Goal: Communication & Community: Answer question/provide support

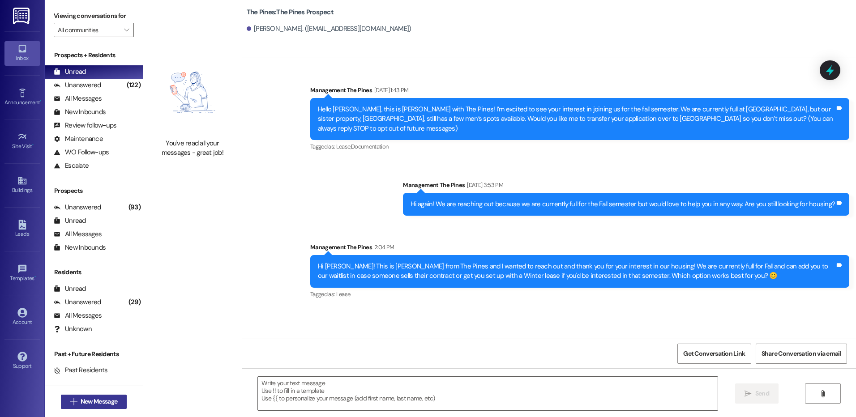
click at [109, 404] on span "New Message" at bounding box center [99, 401] width 37 height 9
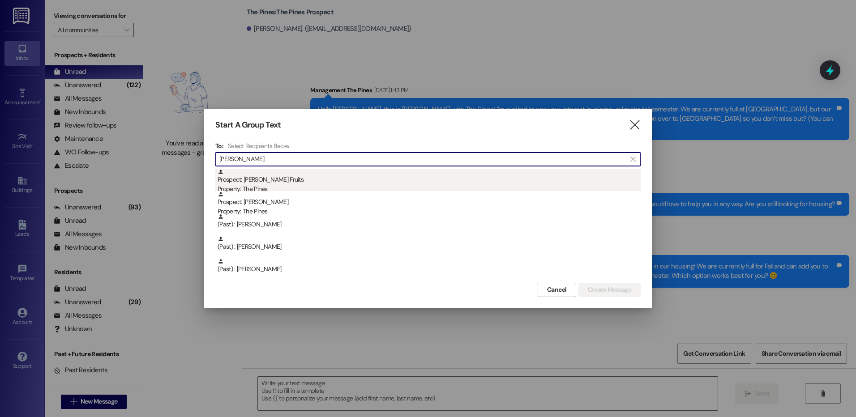
type input "[PERSON_NAME]"
click at [292, 176] on div "Prospect: [PERSON_NAME] Fruits Property: The Pines" at bounding box center [429, 182] width 423 height 26
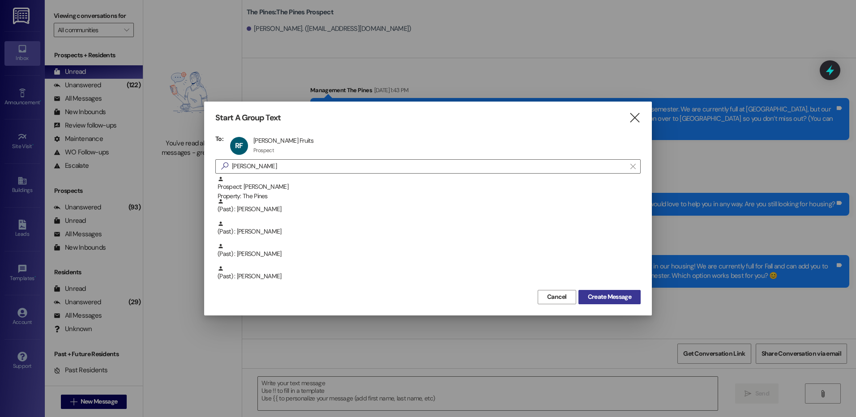
click at [601, 291] on button "Create Message" at bounding box center [610, 297] width 62 height 14
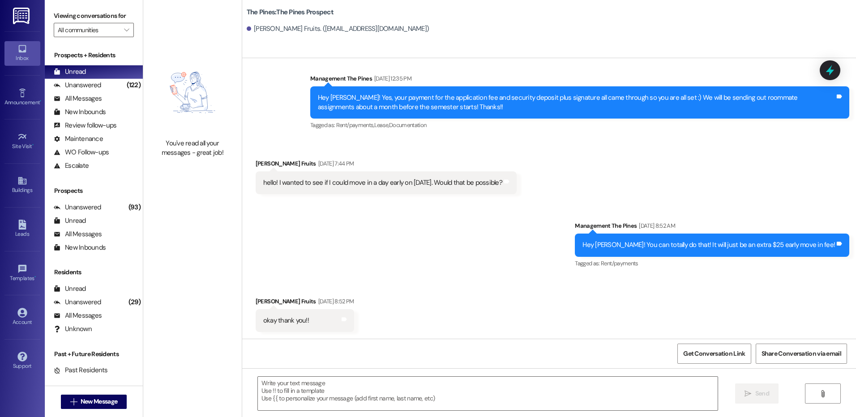
scroll to position [598, 0]
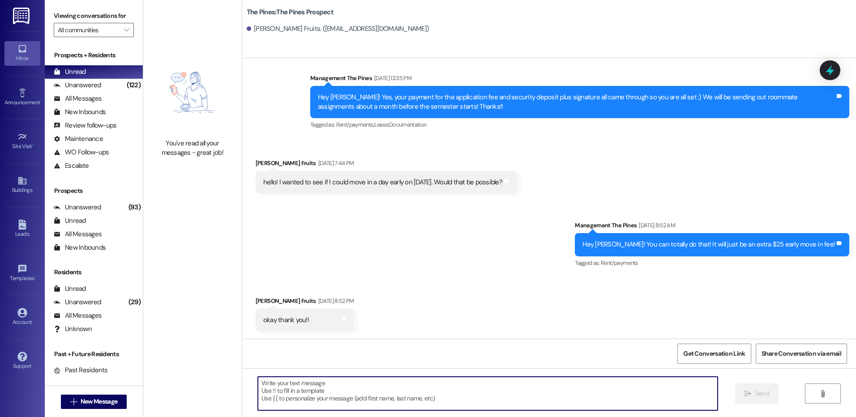
click at [405, 383] on textarea at bounding box center [487, 394] width 459 height 34
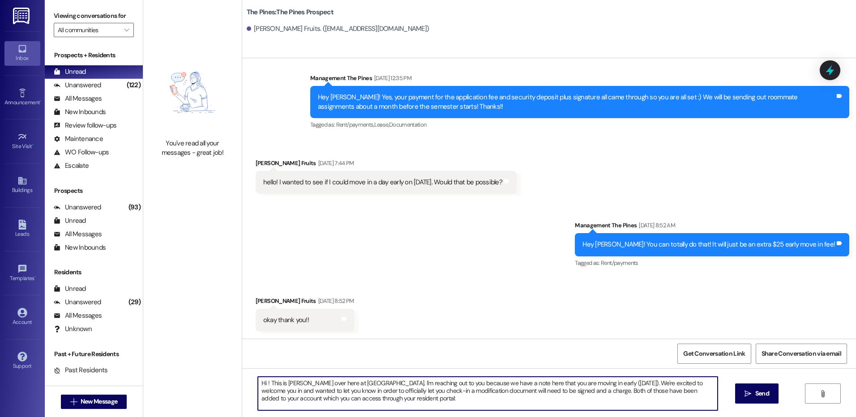
paste textarea "[URL][DOMAIN_NAME]"
click at [552, 394] on textarea "Hi ! This is [PERSON_NAME] over here at [GEOGRAPHIC_DATA]. I'm reaching out to …" at bounding box center [487, 394] width 459 height 34
click at [652, 398] on textarea "Hi ! This is [PERSON_NAME] over here at [GEOGRAPHIC_DATA]. I'm reaching out to …" at bounding box center [487, 394] width 459 height 34
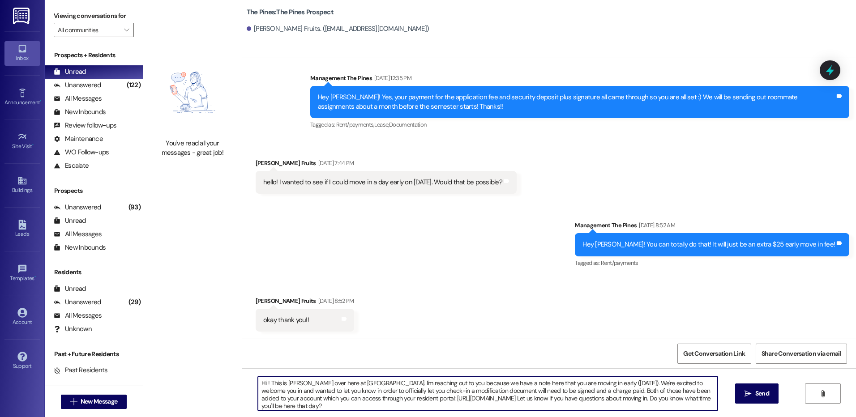
drag, startPoint x: 282, startPoint y: 386, endPoint x: 296, endPoint y: 386, distance: 13.9
click at [296, 386] on textarea "Hi ! This is [PERSON_NAME] over here at [GEOGRAPHIC_DATA]. I'm reaching out to …" at bounding box center [487, 394] width 459 height 34
drag, startPoint x: 253, startPoint y: 384, endPoint x: 318, endPoint y: 416, distance: 73.3
click at [318, 416] on div "Hi ! This is --over here at [GEOGRAPHIC_DATA]. I'm reaching out to you because …" at bounding box center [549, 402] width 614 height 67
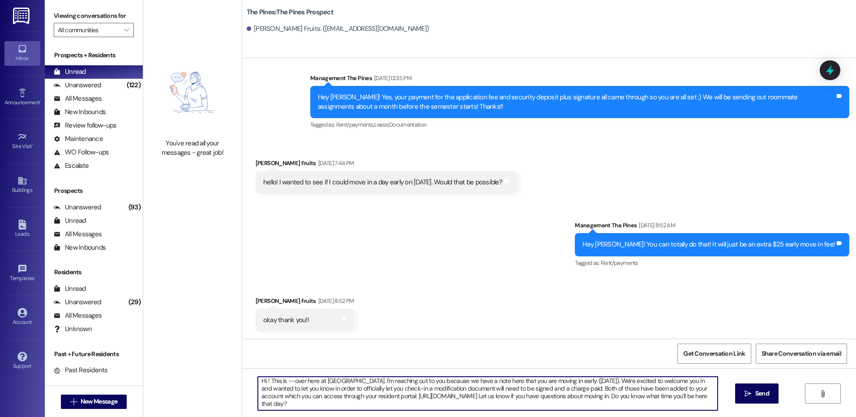
type textarea "Hi ! This is --over here at [GEOGRAPHIC_DATA]. I'm reaching out to you because …"
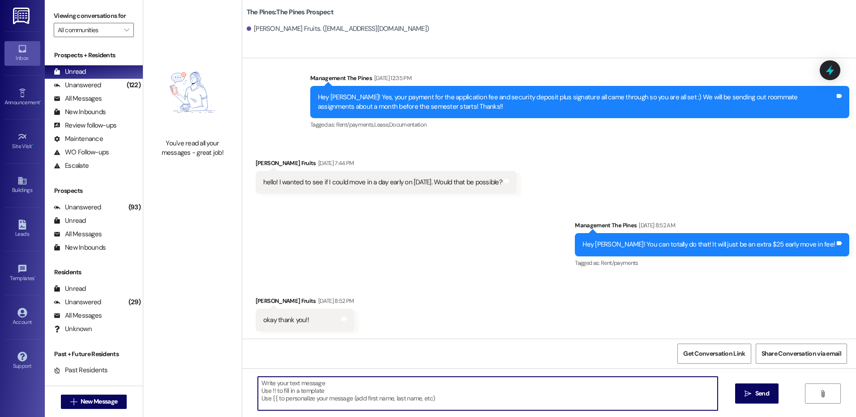
scroll to position [0, 0]
paste textarea "Hi {{first_name}}! This is -- from The Pines 🌲 We’re excited to welcome you ear…"
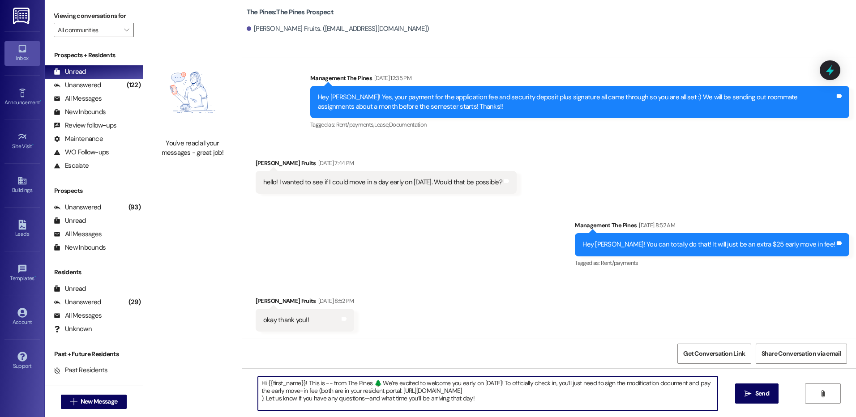
click at [325, 383] on textarea "Hi {{first_name}}! This is -- from The Pines 🌲 We’re excited to welcome you ear…" at bounding box center [487, 394] width 459 height 34
click at [482, 399] on textarea "Hi {{first_name}}! This is [PERSON_NAME] from The Pines 🌲 We’re excited to welc…" at bounding box center [487, 394] width 459 height 34
click at [258, 400] on textarea "Hi {{first_name}}! This is [PERSON_NAME] from The Pines 🌲 We’re excited to welc…" at bounding box center [487, 394] width 459 height 34
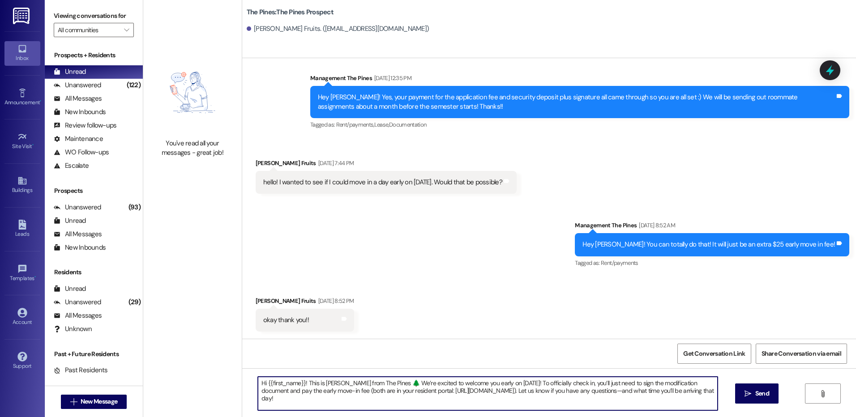
click at [634, 393] on textarea "Hi {{first_name}}! This is [PERSON_NAME] from The Pines 🌲 We’re excited to welc…" at bounding box center [487, 394] width 459 height 34
click at [633, 394] on textarea "Hi {{first_name}}! This is [PERSON_NAME] from The Pines 🌲 We’re excited to welc…" at bounding box center [487, 394] width 459 height 34
click at [635, 394] on textarea "Hi {{first_name}}! This is [PERSON_NAME] from The Pines 🌲 We’re excited to welc…" at bounding box center [487, 394] width 459 height 34
click at [714, 393] on textarea "Hi {{first_name}}! This is [PERSON_NAME] from The Pines 🌲 We’re excited to welc…" at bounding box center [487, 394] width 459 height 34
click at [648, 395] on textarea "Hi {{first_name}}! This is [PERSON_NAME] from The Pines 🌲 We’re excited to welc…" at bounding box center [487, 394] width 459 height 34
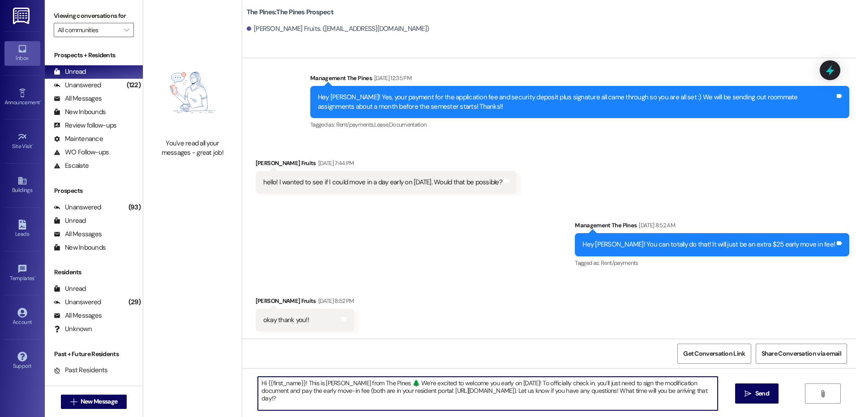
click at [578, 404] on textarea "Hi {{first_name}}! This is [PERSON_NAME] from The Pines 🌲 We’re excited to welc…" at bounding box center [487, 394] width 459 height 34
click at [266, 401] on textarea "Hi {{first_name}}! This is [PERSON_NAME] from The Pines 🌲 We’re excited to welc…" at bounding box center [487, 394] width 459 height 34
type textarea "Hi {{first_name}}! This is [PERSON_NAME] from The Pines 🌲 We’re excited to welc…"
click at [279, 399] on textarea "Hi {{first_name}}! This is [PERSON_NAME] from The Pines 🌲 We’re excited to welc…" at bounding box center [487, 394] width 459 height 34
drag, startPoint x: 252, startPoint y: 383, endPoint x: 278, endPoint y: 401, distance: 31.6
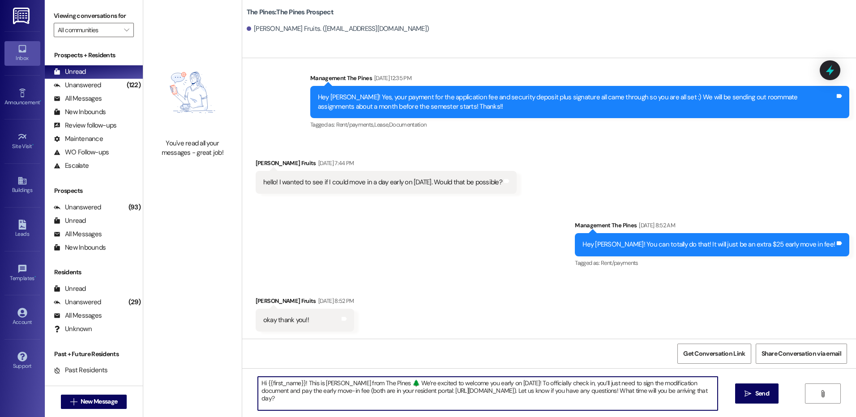
click at [278, 401] on textarea "Hi {{first_name}}! This is [PERSON_NAME] from The Pines 🌲 We’re excited to welc…" at bounding box center [487, 394] width 459 height 34
click at [279, 399] on textarea "Hi {{first_name}}! This is [PERSON_NAME] from The Pines 🌲 We’re excited to welc…" at bounding box center [487, 394] width 459 height 34
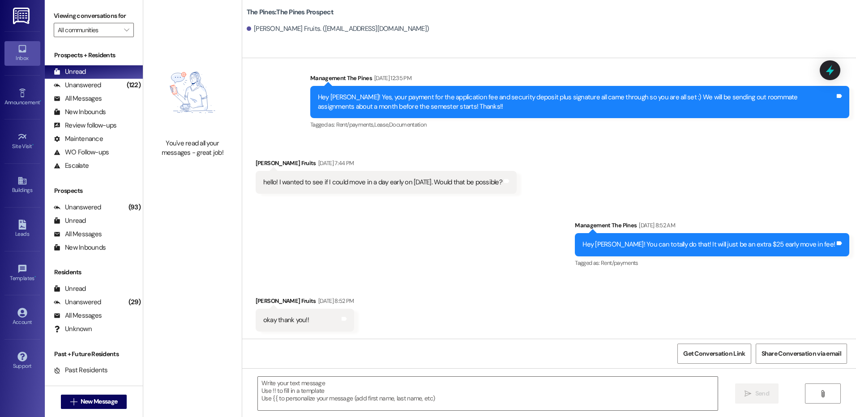
scroll to position [598, 0]
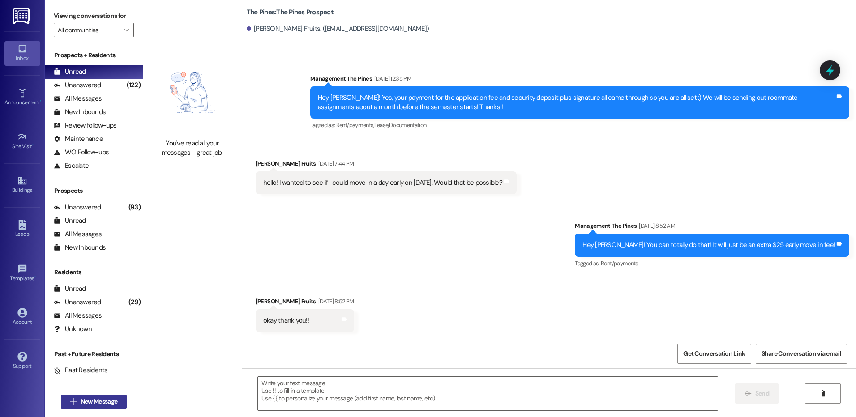
click at [111, 398] on span "New Message" at bounding box center [99, 401] width 37 height 9
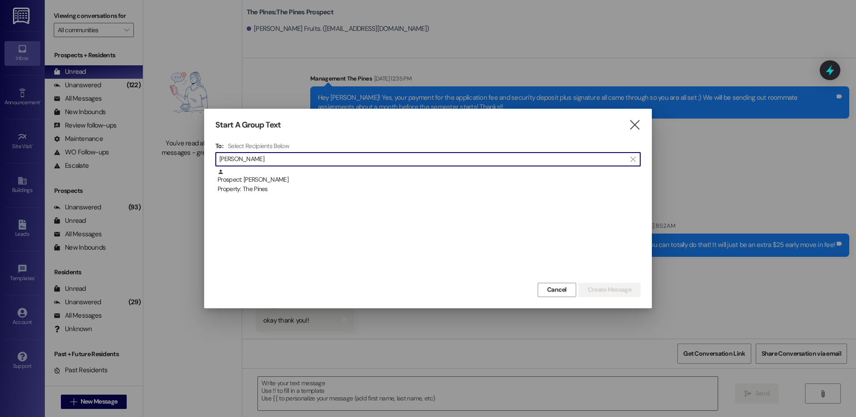
type input "[PERSON_NAME]"
click at [360, 188] on div "Property: The Pines" at bounding box center [429, 189] width 423 height 9
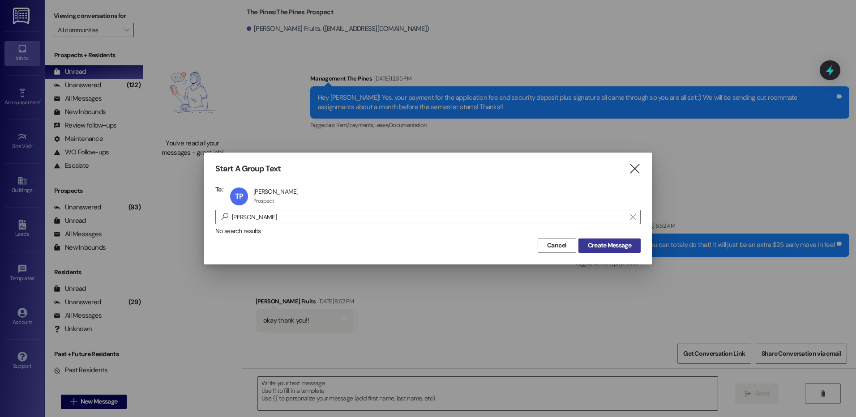
click at [608, 241] on span "Create Message" at bounding box center [609, 245] width 43 height 9
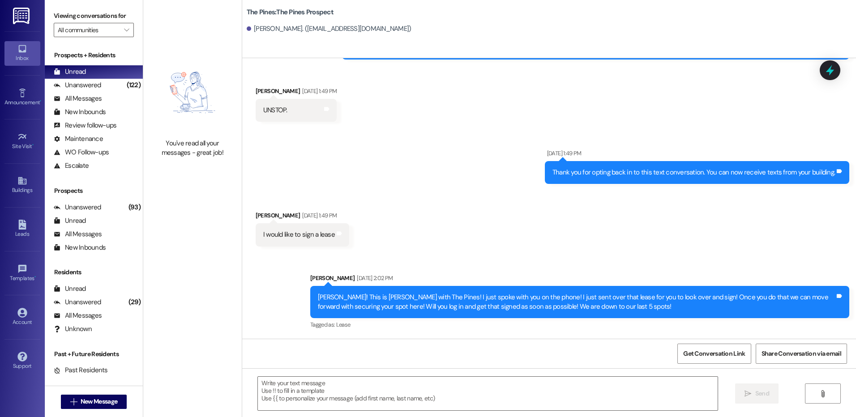
scroll to position [124, 0]
click at [547, 395] on textarea at bounding box center [487, 394] width 459 height 34
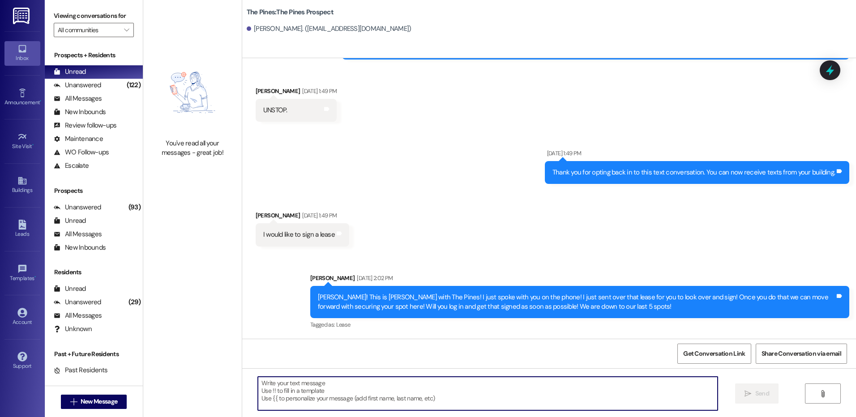
paste textarea "Hi {{first_name}}! This is [PERSON_NAME] from The Pines 🌲 We’re excited to welc…"
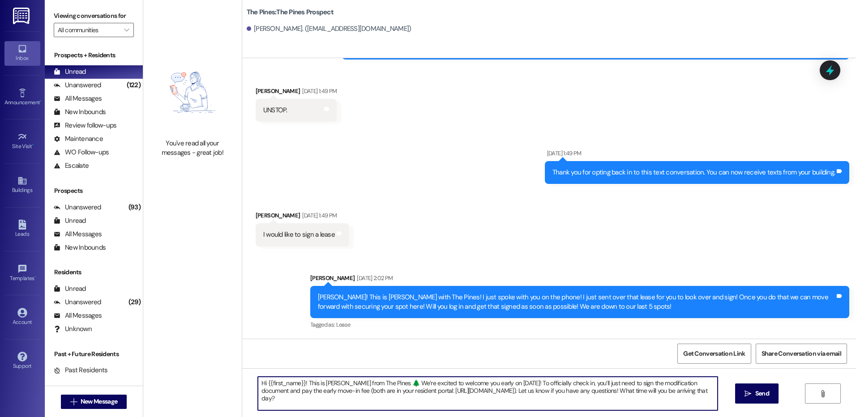
click at [502, 385] on textarea "Hi {{first_name}}! This is [PERSON_NAME] from The Pines 🌲 We’re excited to welc…" at bounding box center [487, 394] width 459 height 34
click at [595, 404] on textarea "Hi {{first_name}}! This is [PERSON_NAME] from The Pines 🌲 We’re excited to welc…" at bounding box center [487, 394] width 459 height 34
type textarea "Hi {{first_name}}! This is [PERSON_NAME] from The Pines 🌲 We’re excited to welc…"
click at [637, 401] on textarea "Hi {{first_name}}! This is [PERSON_NAME] from The Pines 🌲 We’re excited to welc…" at bounding box center [487, 394] width 459 height 34
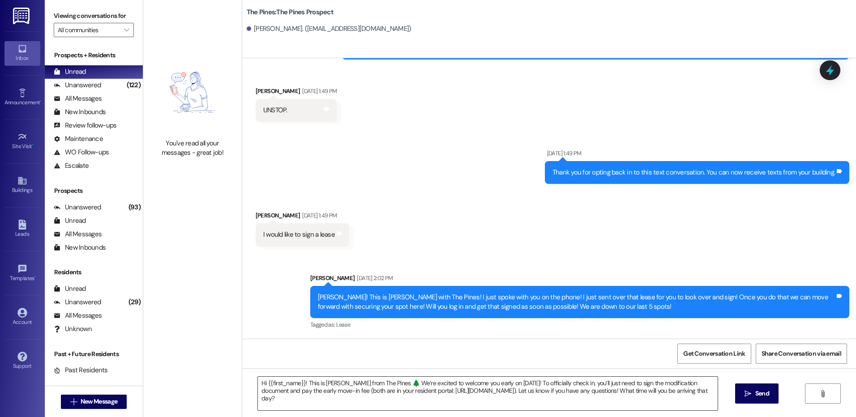
click at [483, 401] on textarea "Hi {{first_name}}! This is [PERSON_NAME] from The Pines 🌲 We’re excited to welc…" at bounding box center [487, 394] width 459 height 34
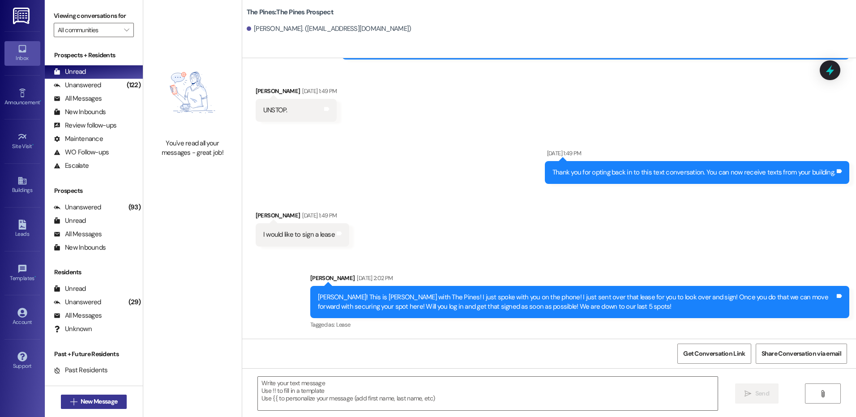
click at [104, 399] on span "New Message" at bounding box center [99, 401] width 37 height 9
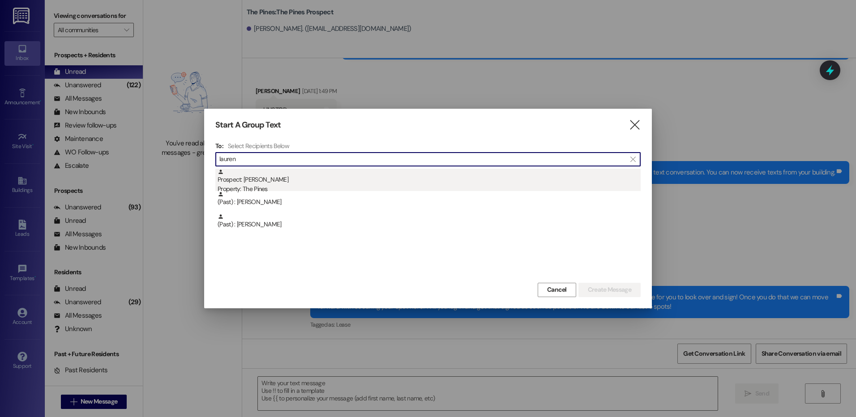
type input "lauren"
click at [281, 177] on div "Prospect: [PERSON_NAME] Property: The Pines" at bounding box center [429, 182] width 423 height 26
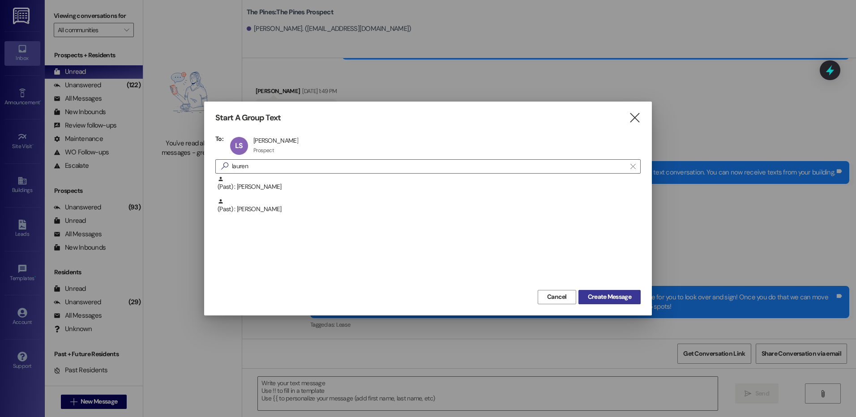
click at [593, 294] on span "Create Message" at bounding box center [609, 296] width 43 height 9
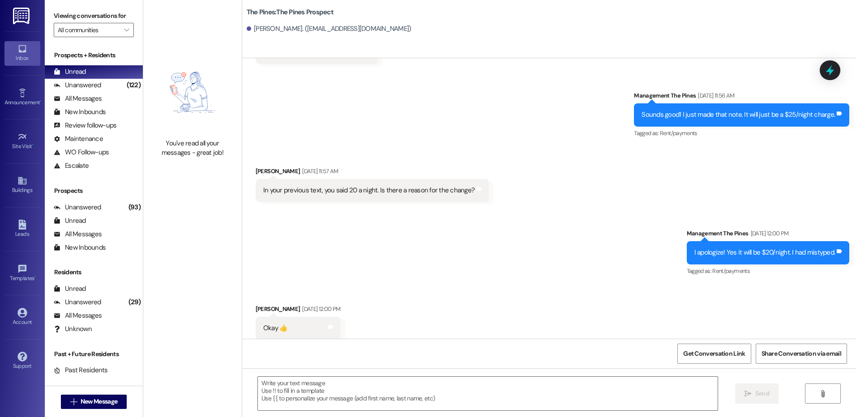
scroll to position [888, 0]
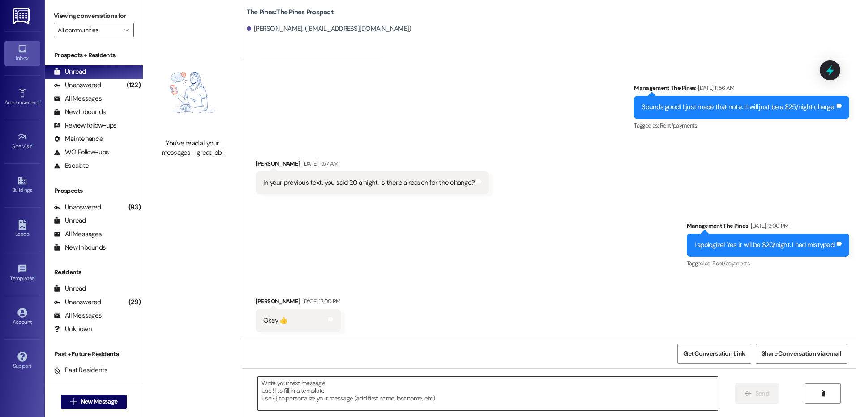
click at [604, 395] on textarea at bounding box center [487, 394] width 459 height 34
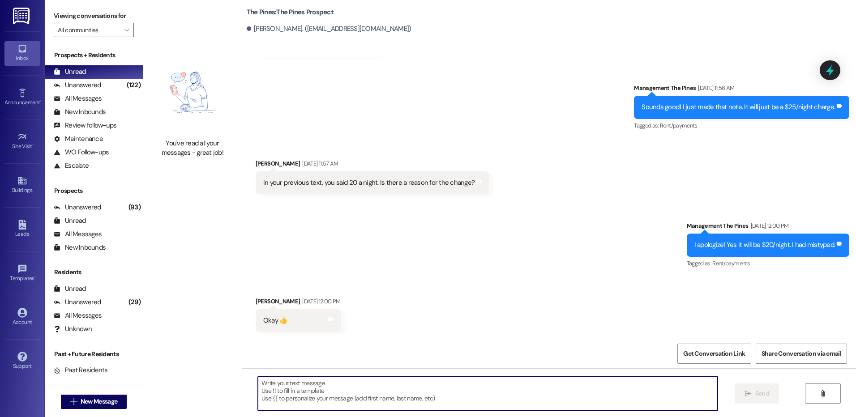
paste textarea "Hi {{first_name}}! This is [PERSON_NAME] from The Pines 🌲 We’re excited to welc…"
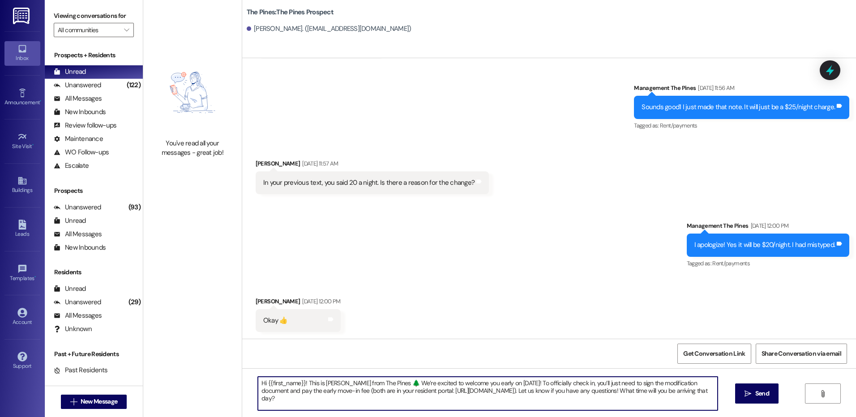
click at [502, 385] on textarea "Hi {{first_name}}! This is [PERSON_NAME] from The Pines 🌲 We’re excited to welc…" at bounding box center [487, 394] width 459 height 34
click at [657, 401] on textarea "Hi {{first_name}}! This is [PERSON_NAME] from The Pines 🌲 We’re excited to welc…" at bounding box center [487, 394] width 459 height 34
type textarea "Hi {{first_name}}! This is [PERSON_NAME] from The Pines 🌲 We’re excited to welc…"
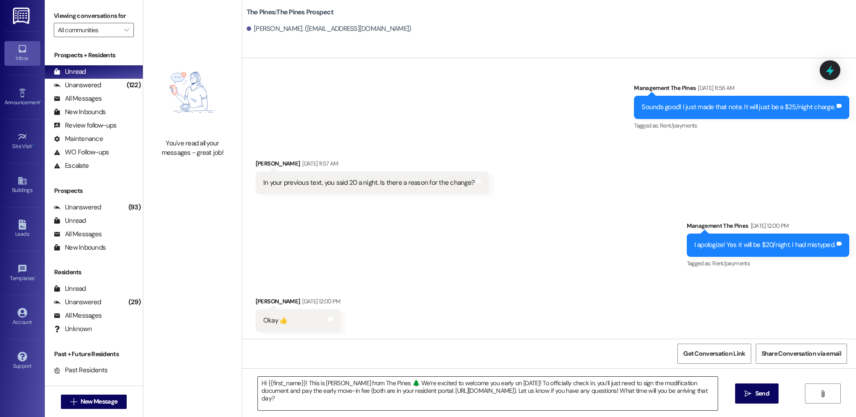
click at [560, 406] on textarea "Hi {{first_name}}! This is [PERSON_NAME] from The Pines 🌲 We’re excited to welc…" at bounding box center [487, 394] width 459 height 34
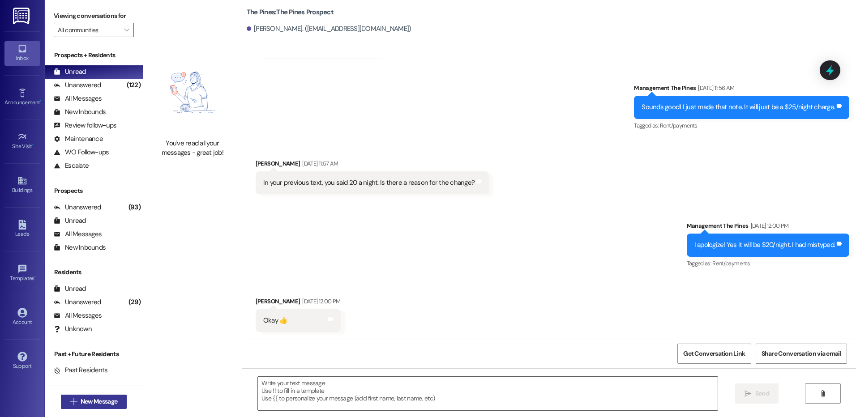
click at [97, 399] on span "New Message" at bounding box center [99, 401] width 37 height 9
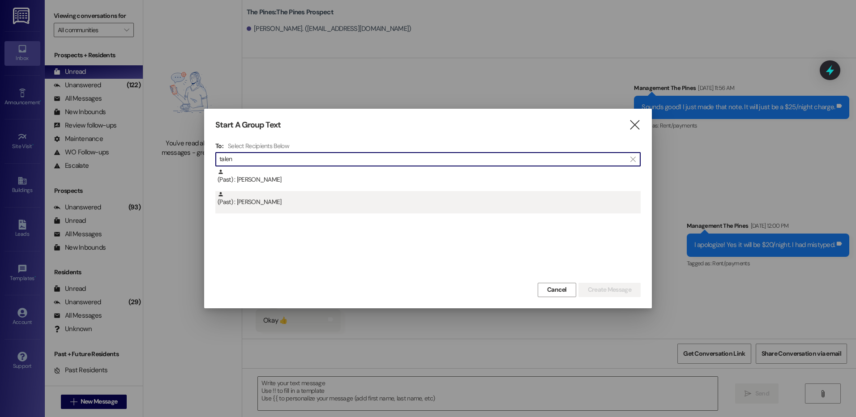
type input "talen"
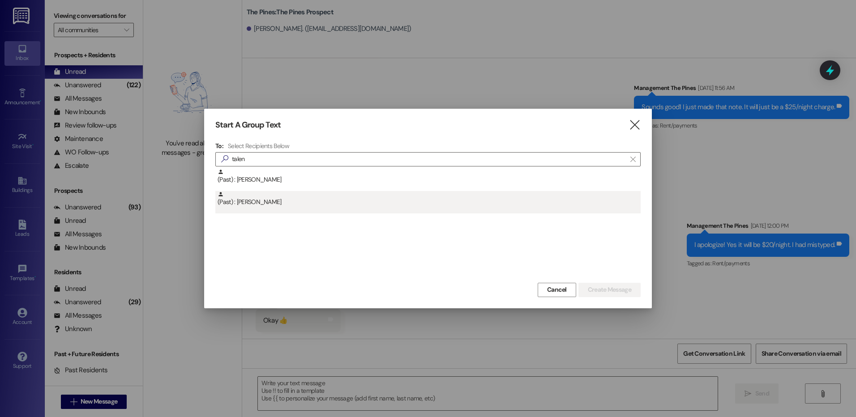
click at [296, 203] on div "(Past) : [PERSON_NAME]" at bounding box center [429, 199] width 423 height 16
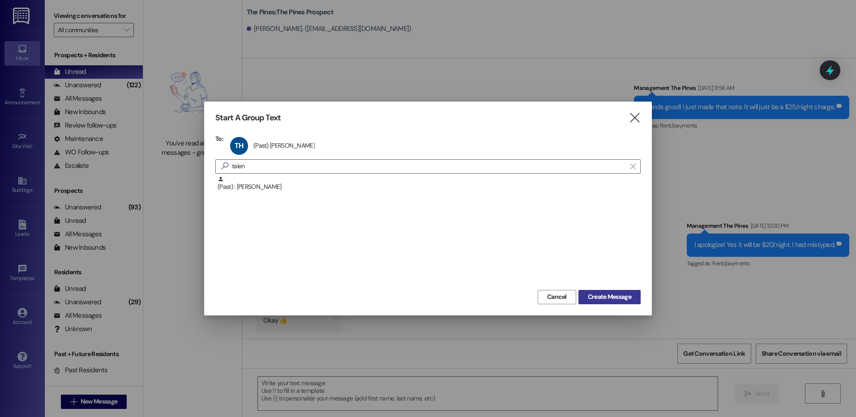
click at [608, 295] on span "Create Message" at bounding box center [609, 296] width 43 height 9
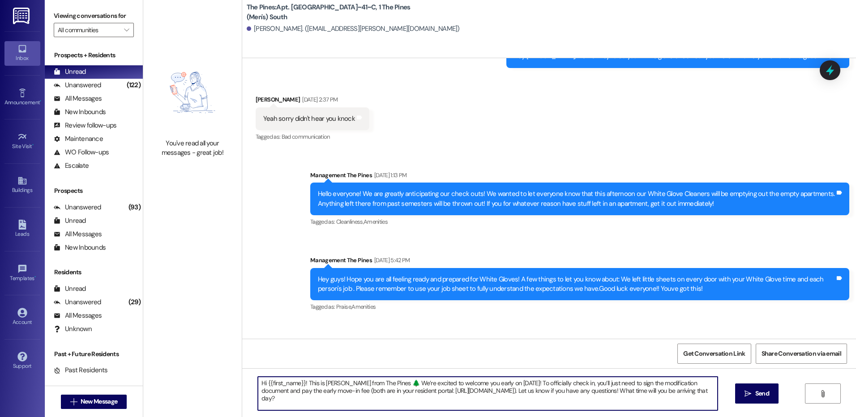
scroll to position [28600, 0]
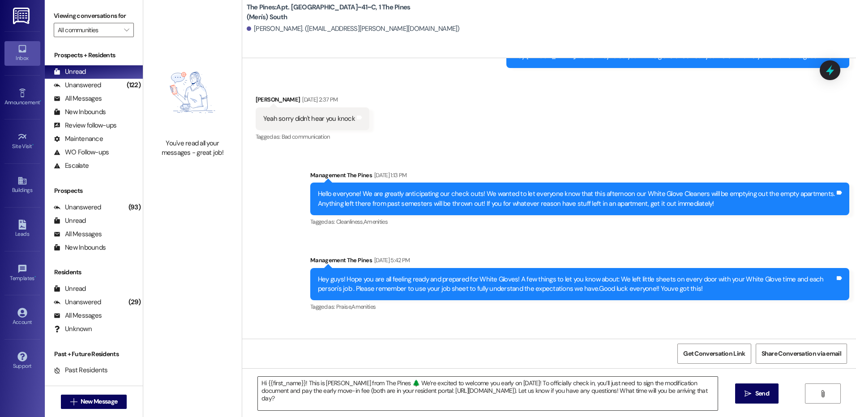
click at [502, 386] on textarea "Hi {{first_name}}! This is [PERSON_NAME] from The Pines 🌲 We’re excited to welc…" at bounding box center [487, 394] width 459 height 34
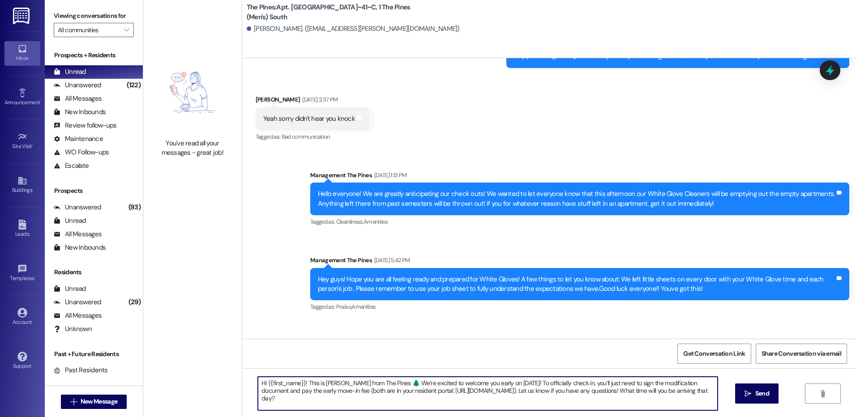
click at [469, 404] on textarea "Hi {{first_name}}! This is [PERSON_NAME] from The Pines 🌲 We’re excited to welc…" at bounding box center [487, 394] width 459 height 34
type textarea "Hi {{first_name}}! This is [PERSON_NAME] from The Pines 🌲 We’re excited to welc…"
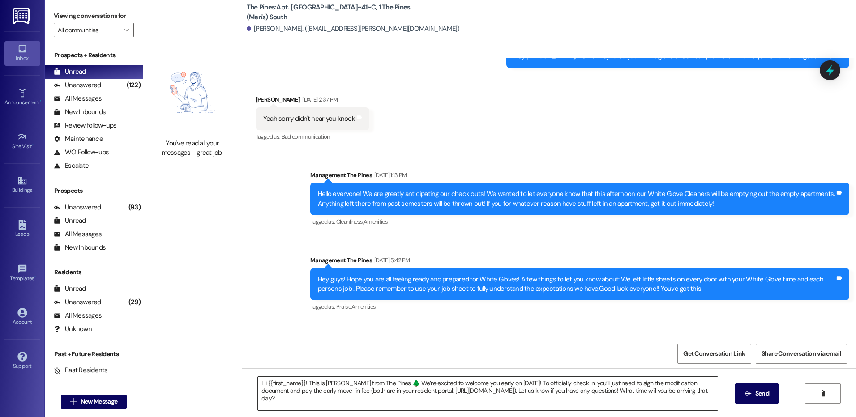
click at [582, 403] on textarea "Hi {{first_name}}! This is [PERSON_NAME] from The Pines 🌲 We’re excited to welc…" at bounding box center [487, 394] width 459 height 34
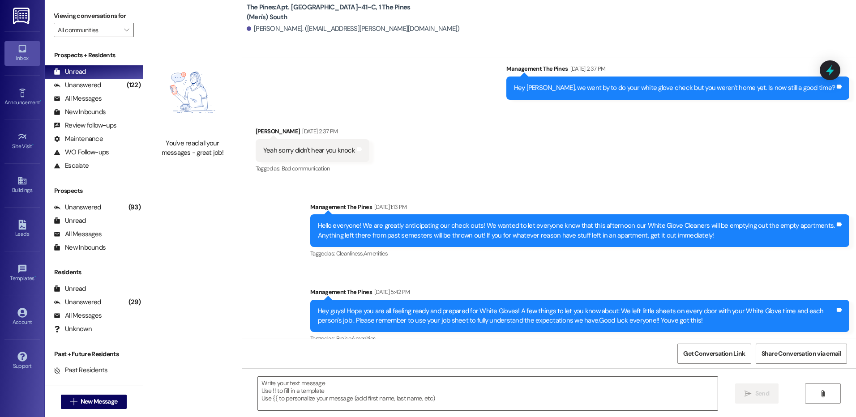
scroll to position [28672, 0]
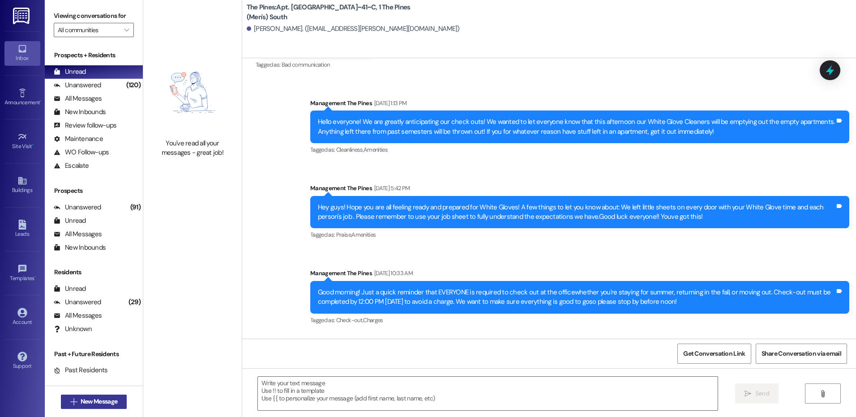
click at [97, 401] on span "New Message" at bounding box center [99, 401] width 37 height 9
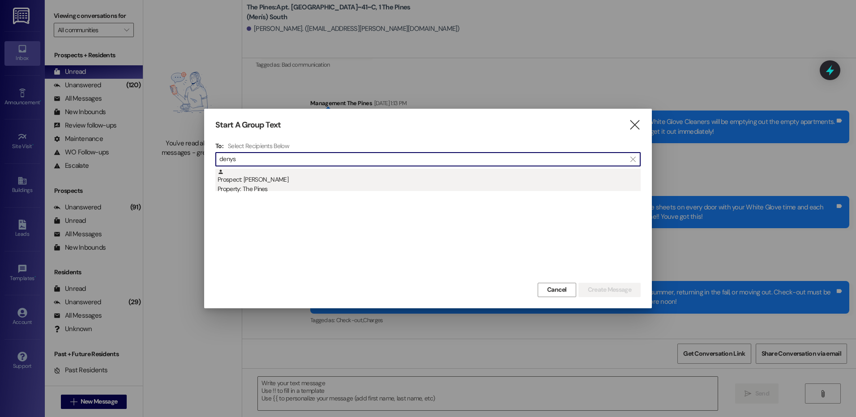
type input "denys"
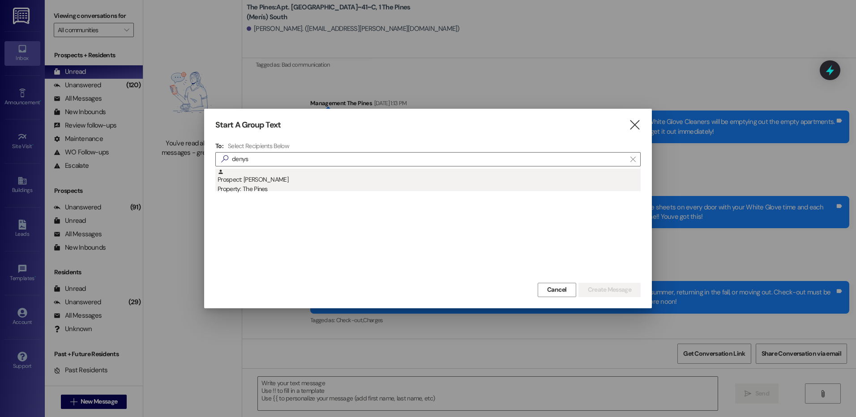
click at [279, 176] on div "Prospect: [PERSON_NAME] Property: The Pines" at bounding box center [429, 182] width 423 height 26
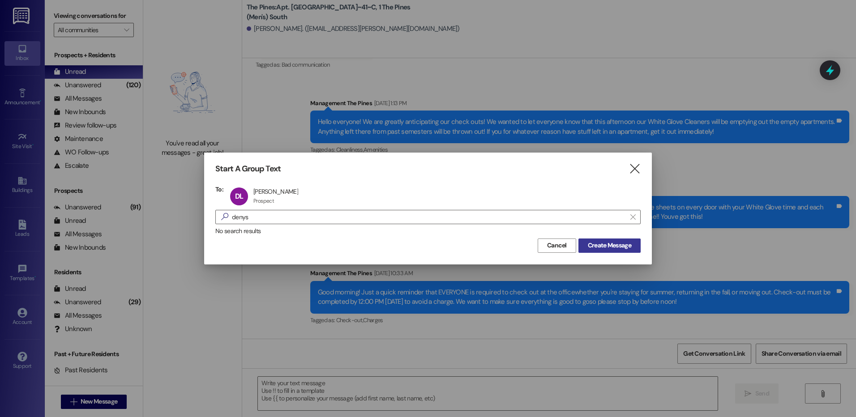
click at [608, 245] on span "Create Message" at bounding box center [609, 245] width 43 height 9
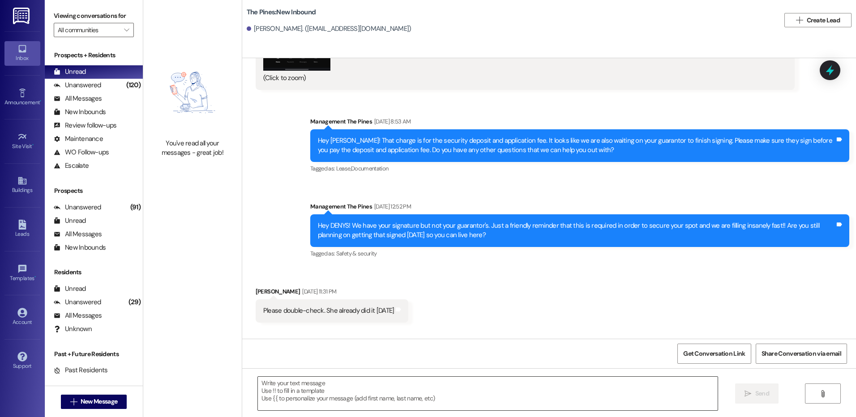
scroll to position [686, 0]
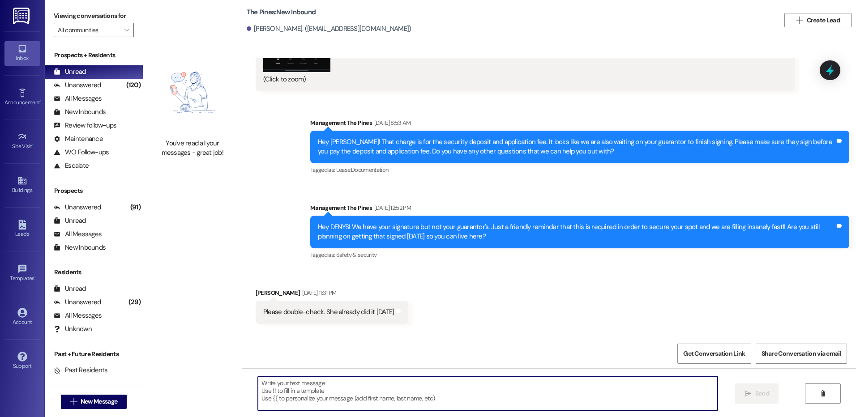
click at [464, 388] on textarea at bounding box center [487, 394] width 459 height 34
paste textarea "Hi {{first_name}}! This is [PERSON_NAME] from The Pines 🌲 We’re excited to welc…"
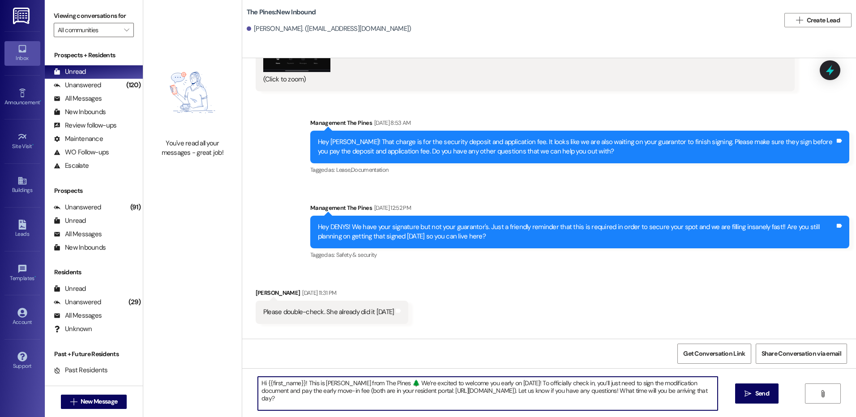
click at [502, 385] on textarea "Hi {{first_name}}! This is [PERSON_NAME] from The Pines 🌲 We’re excited to welc…" at bounding box center [487, 394] width 459 height 34
click at [529, 404] on textarea "Hi {{first_name}}! This is [PERSON_NAME] from The Pines 🌲 We’re excited to welc…" at bounding box center [487, 394] width 459 height 34
drag, startPoint x: 619, startPoint y: 392, endPoint x: 635, endPoint y: 399, distance: 16.5
click at [635, 399] on textarea "Hi {{first_name}}! This is [PERSON_NAME] from The Pines 🌲 We’re excited to welc…" at bounding box center [487, 394] width 459 height 34
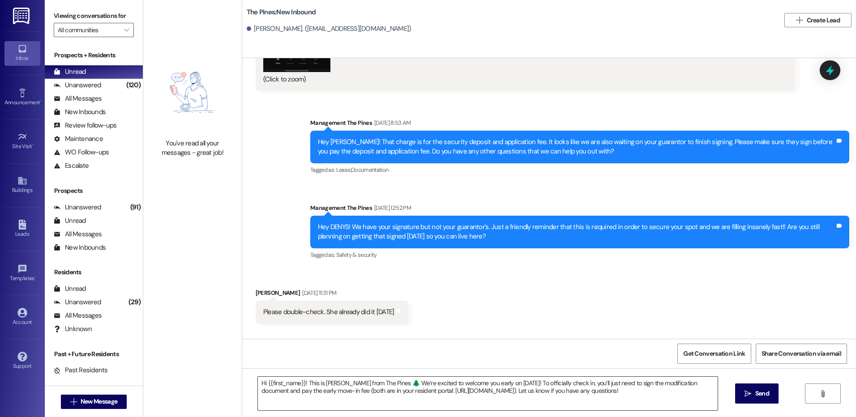
click at [640, 393] on textarea "Hi {{first_name}}! This is [PERSON_NAME] from The Pines 🌲 We’re excited to welc…" at bounding box center [487, 394] width 459 height 34
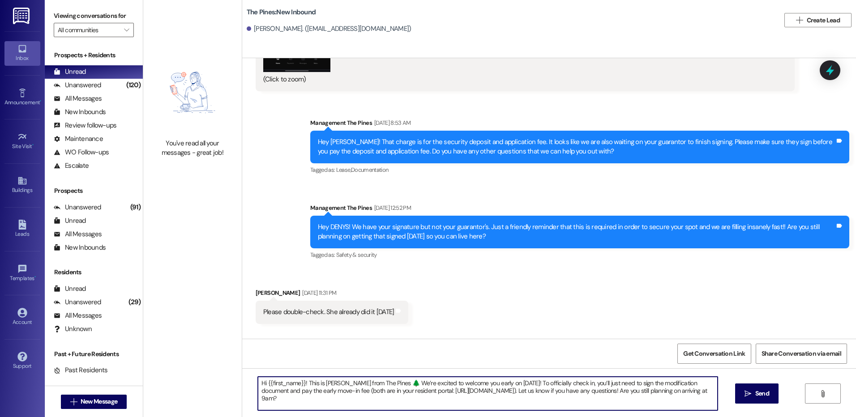
type textarea "Hi {{first_name}}! This is [PERSON_NAME] from The Pines 🌲 We’re excited to welc…"
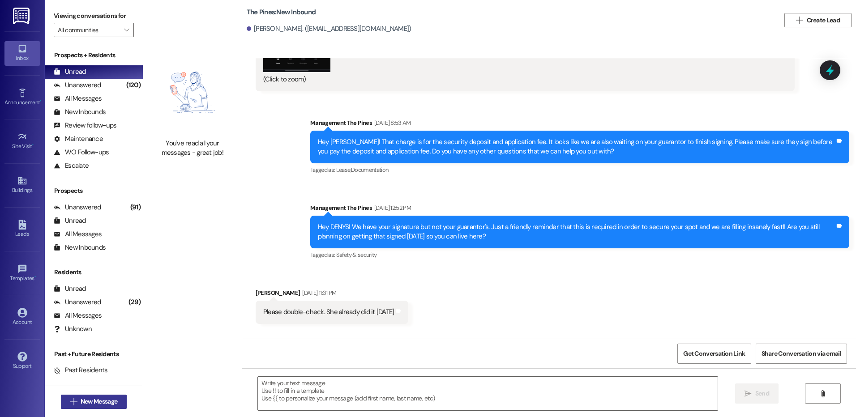
click at [111, 398] on span "New Message" at bounding box center [99, 401] width 37 height 9
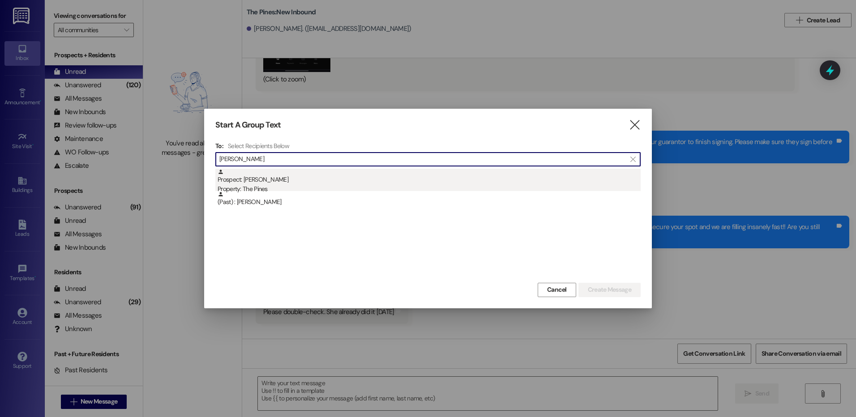
type input "[PERSON_NAME]"
click at [279, 182] on div "Prospect: [PERSON_NAME] Property: The Pines" at bounding box center [429, 182] width 423 height 26
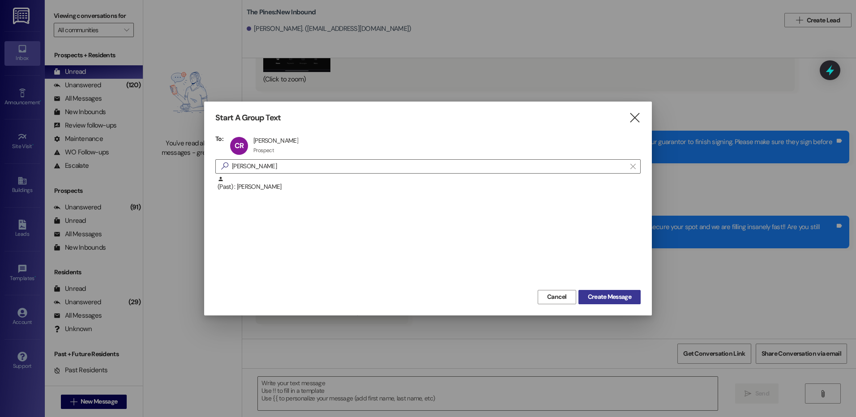
click at [623, 296] on span "Create Message" at bounding box center [609, 296] width 43 height 9
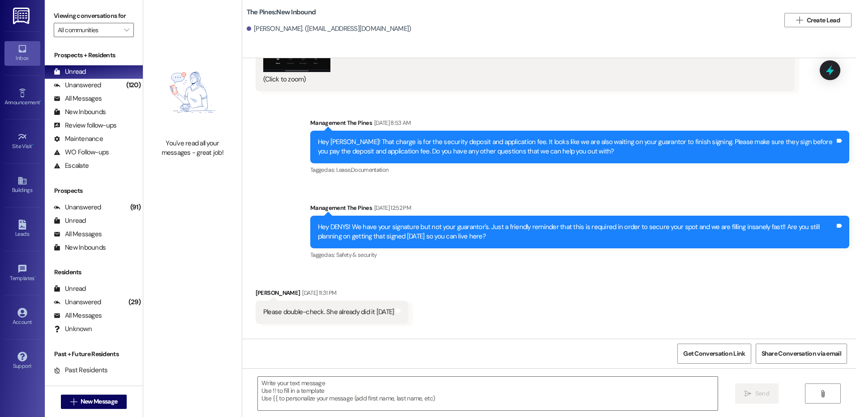
scroll to position [0, 0]
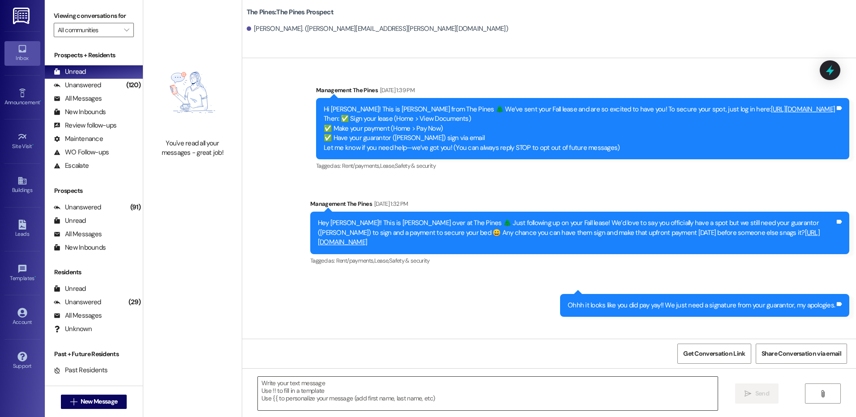
click at [502, 385] on textarea at bounding box center [487, 394] width 459 height 34
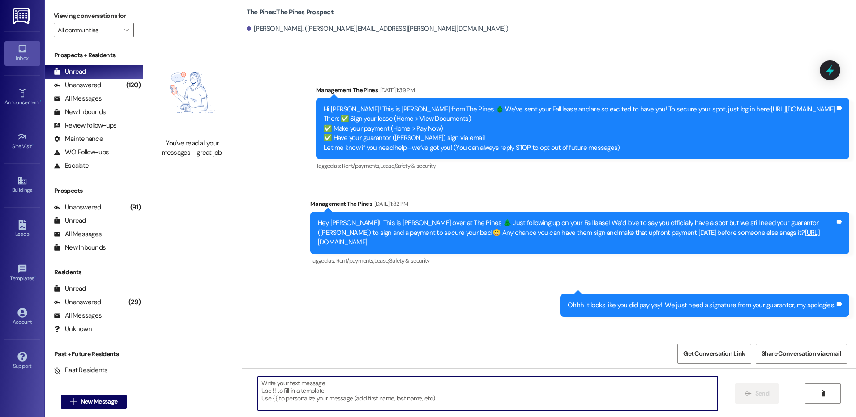
paste textarea "Hi {{first_name}}! This is [PERSON_NAME] from The Pines 🌲 We’re excited to welc…"
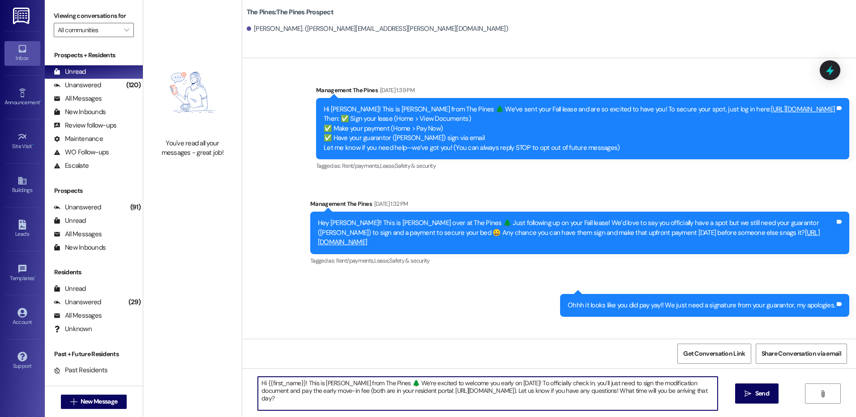
drag, startPoint x: 506, startPoint y: 385, endPoint x: 516, endPoint y: 394, distance: 14.3
click at [516, 394] on textarea "Hi {{first_name}}! This is [PERSON_NAME] from The Pines 🌲 We’re excited to welc…" at bounding box center [487, 394] width 459 height 34
drag, startPoint x: 505, startPoint y: 385, endPoint x: 695, endPoint y: 390, distance: 189.5
click at [695, 390] on textarea "Hi {{first_name}}! This is [PERSON_NAME] from The Pines 🌲 We’re excited to welc…" at bounding box center [487, 394] width 459 height 34
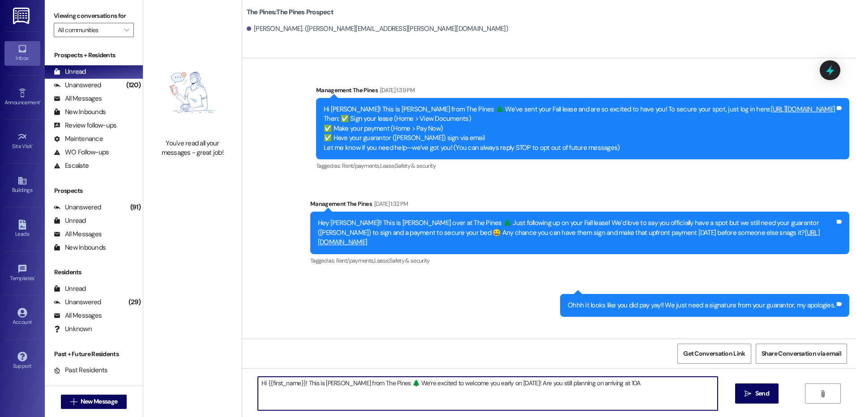
type textarea "Hi {{first_name}}! This is [PERSON_NAME] from The Pines 🌲 We’re excited to welc…"
drag, startPoint x: 251, startPoint y: 385, endPoint x: 635, endPoint y: 393, distance: 383.9
click at [635, 393] on textarea "Hi {{first_name}}! This is [PERSON_NAME] from The Pines 🌲 We’re excited to welc…" at bounding box center [487, 394] width 459 height 34
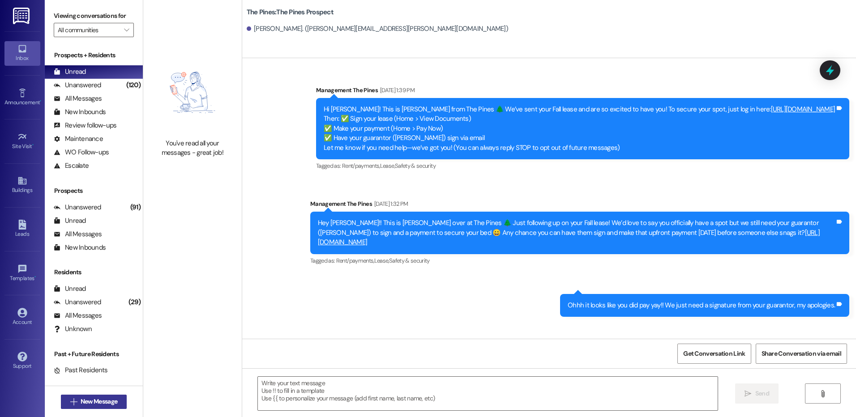
click at [112, 404] on span "New Message" at bounding box center [99, 401] width 37 height 9
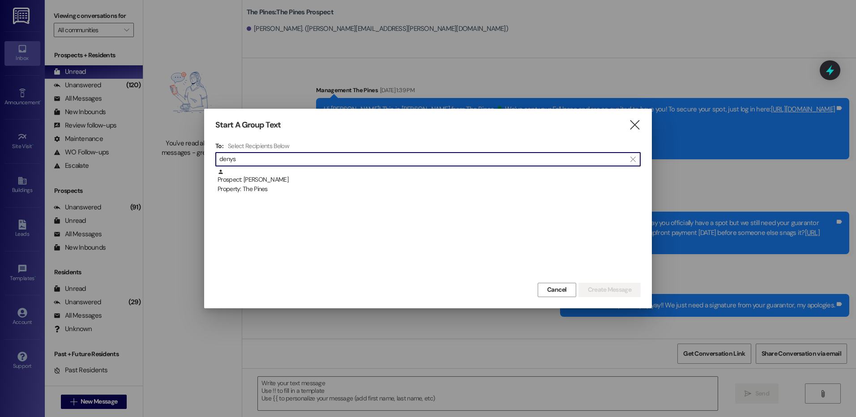
type input "denys"
click at [309, 178] on div "Prospect: [PERSON_NAME] Property: The Pines" at bounding box center [429, 182] width 423 height 26
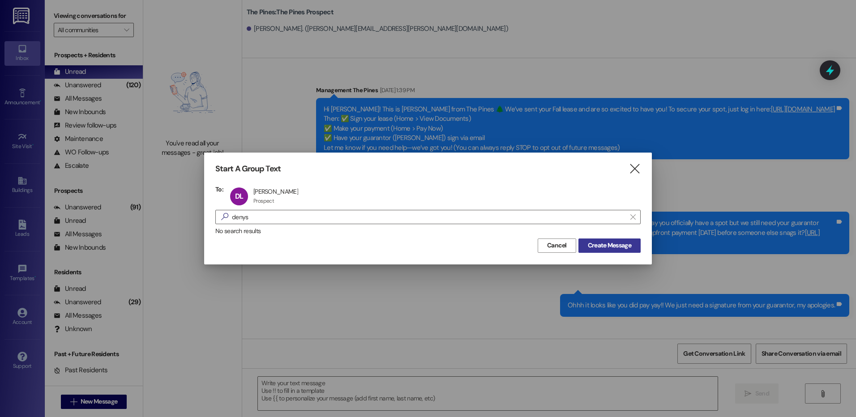
click at [605, 242] on span "Create Message" at bounding box center [609, 245] width 43 height 9
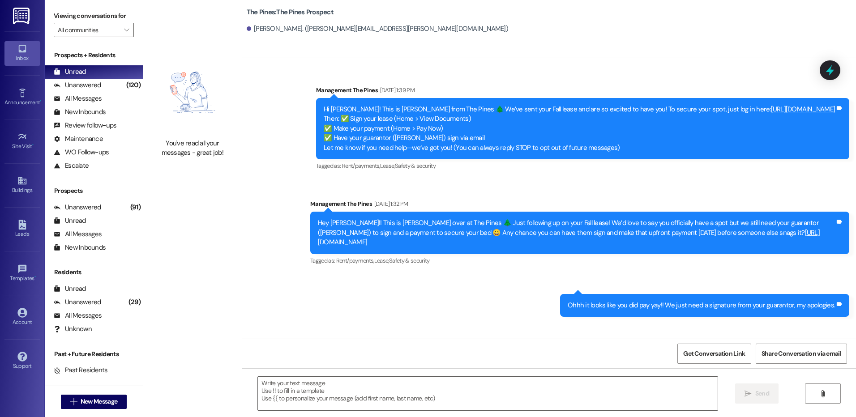
scroll to position [803, 0]
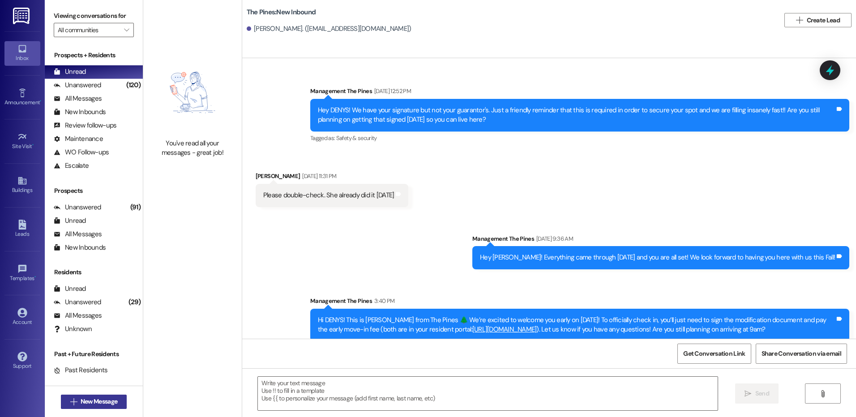
click at [114, 400] on span "New Message" at bounding box center [99, 401] width 37 height 9
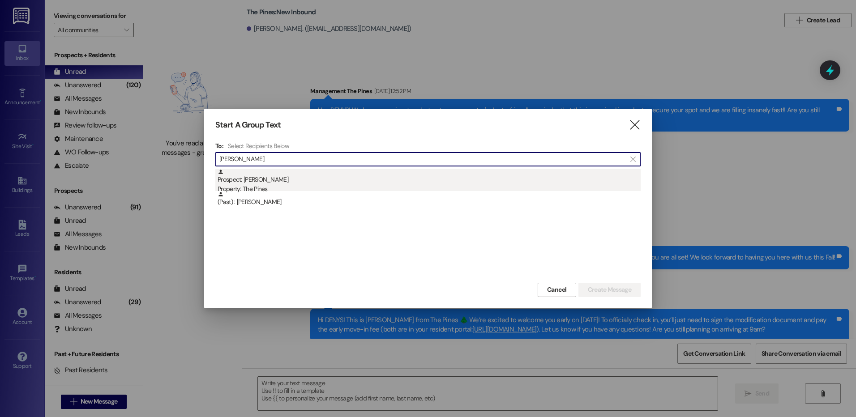
type input "[PERSON_NAME]"
click at [328, 179] on div "Prospect: [PERSON_NAME] Property: The Pines" at bounding box center [429, 182] width 423 height 26
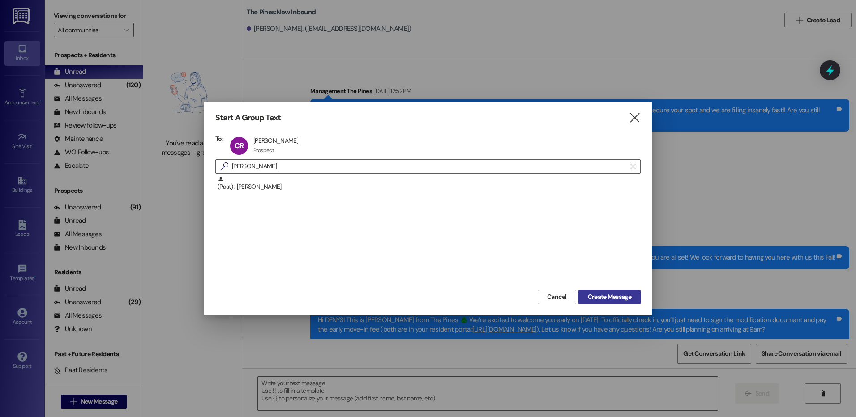
click at [591, 298] on span "Create Message" at bounding box center [609, 296] width 43 height 9
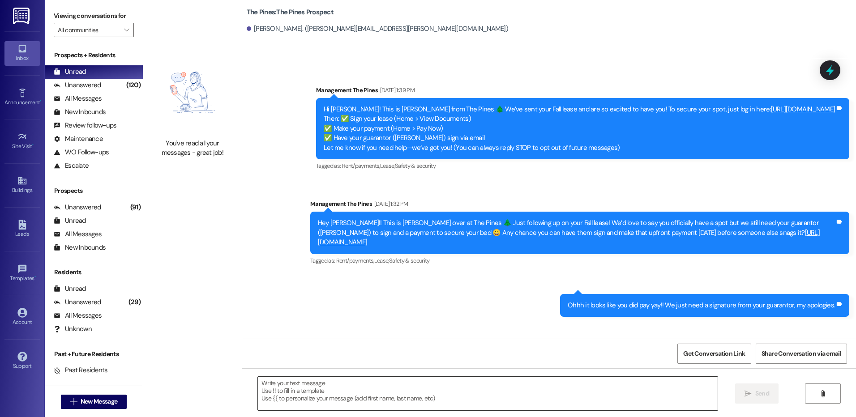
scroll to position [0, 0]
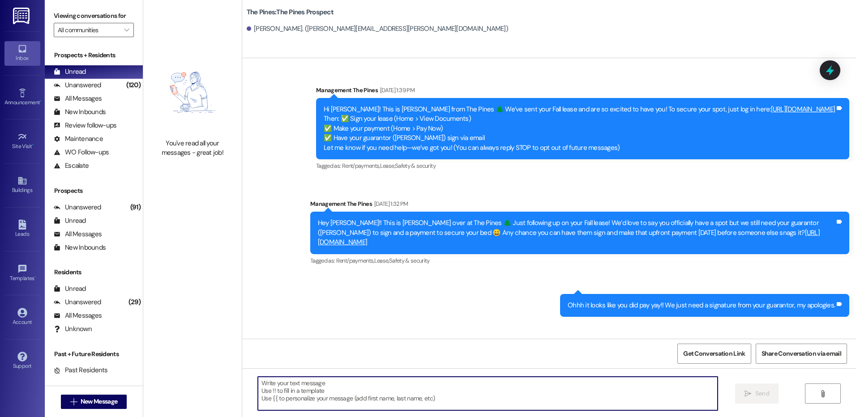
click at [495, 390] on textarea at bounding box center [487, 394] width 459 height 34
paste textarea "Hi {{first_name}}! This is [PERSON_NAME] from The Pines 🌲 We’re excited to welc…"
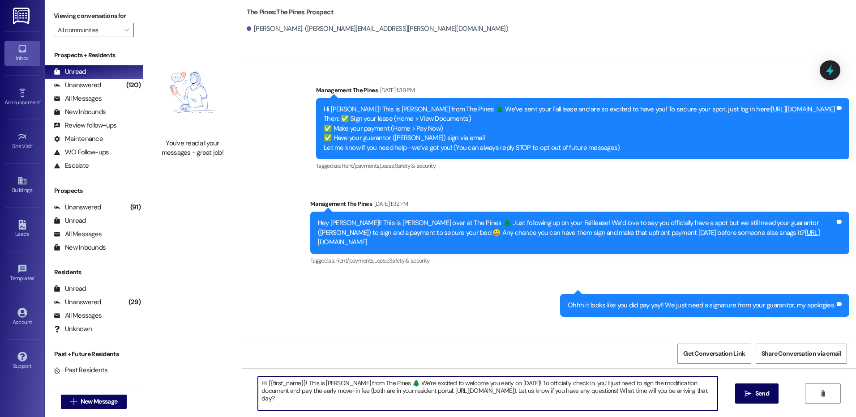
drag, startPoint x: 504, startPoint y: 383, endPoint x: 617, endPoint y: 395, distance: 113.4
click at [617, 395] on textarea "Hi {{first_name}}! This is [PERSON_NAME] from The Pines 🌲 We’re excited to welc…" at bounding box center [487, 394] width 459 height 34
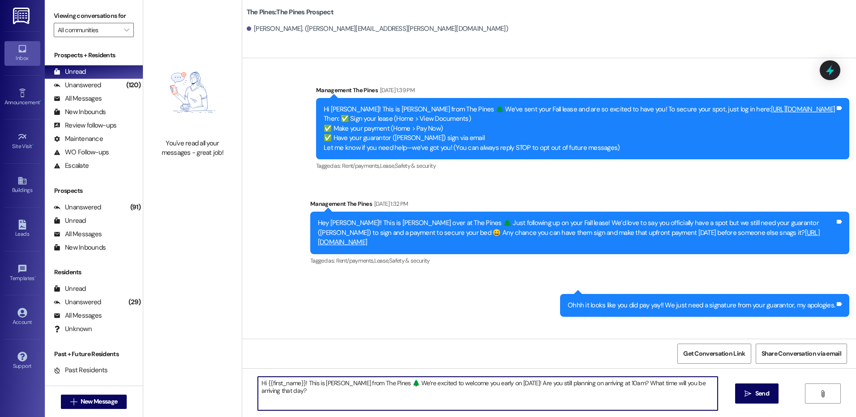
drag, startPoint x: 614, startPoint y: 385, endPoint x: 629, endPoint y: 390, distance: 16.4
click at [629, 390] on textarea "Hi {{first_name}}! This is [PERSON_NAME] from The Pines 🌲 We’re excited to welc…" at bounding box center [487, 394] width 459 height 34
type textarea "Hi {{first_name}}! This is [PERSON_NAME] from The Pines 🌲 We’re excited to welc…"
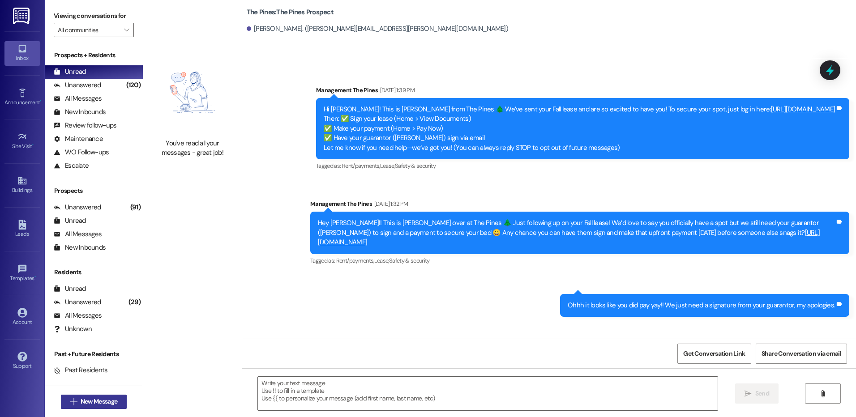
click at [87, 404] on span "New Message" at bounding box center [99, 401] width 37 height 9
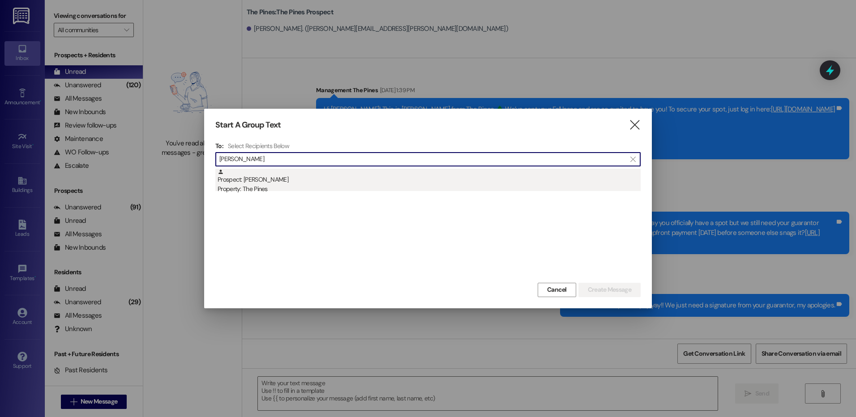
type input "[PERSON_NAME]"
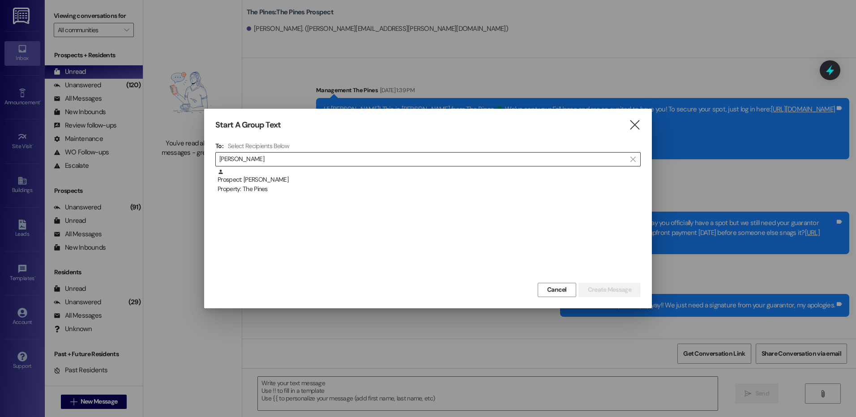
drag, startPoint x: 263, startPoint y: 186, endPoint x: 491, endPoint y: 215, distance: 230.2
click at [263, 185] on div "Property: The Pines" at bounding box center [429, 189] width 423 height 9
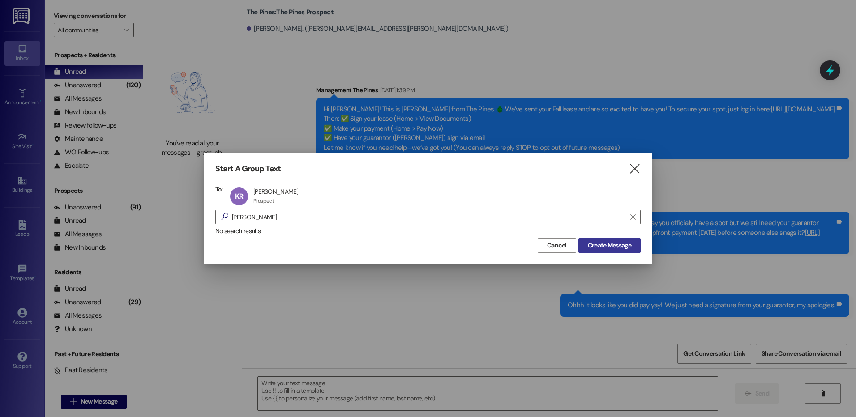
click at [614, 245] on span "Create Message" at bounding box center [609, 245] width 43 height 9
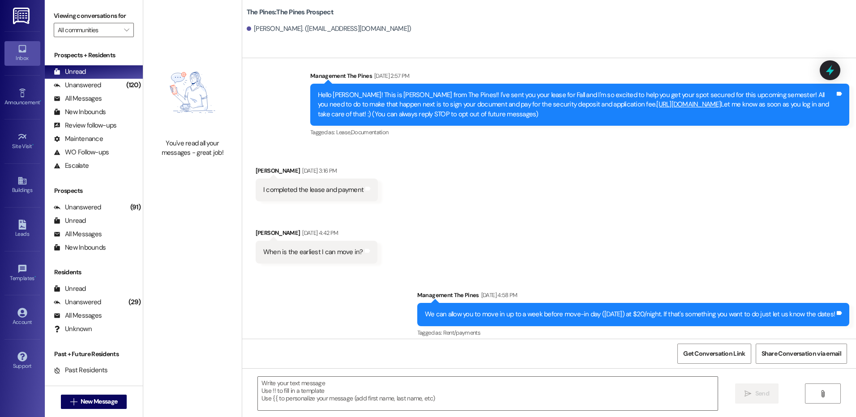
scroll to position [22, 0]
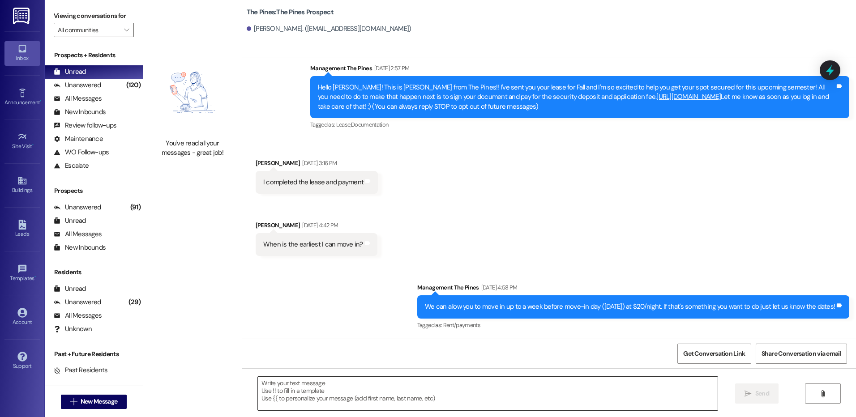
click at [600, 390] on textarea at bounding box center [487, 394] width 459 height 34
click at [527, 381] on textarea at bounding box center [487, 394] width 459 height 34
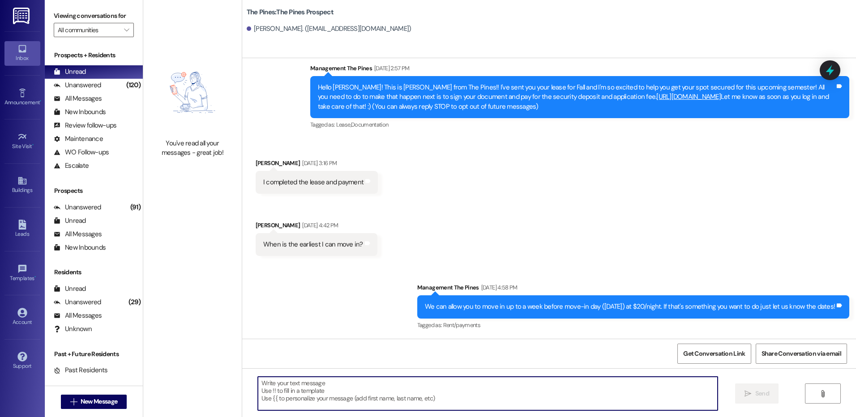
paste textarea "Hi {{first_name}}! This is [PERSON_NAME] from The Pines 🌲 We’re excited to welc…"
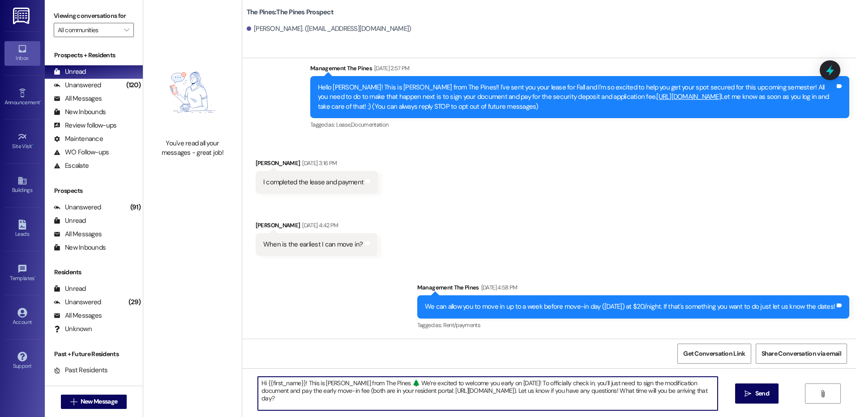
drag, startPoint x: 605, startPoint y: 384, endPoint x: 700, endPoint y: 386, distance: 94.1
click at [700, 386] on textarea "Hi {{first_name}}! This is [PERSON_NAME] from The Pines 🌲 We’re excited to welc…" at bounding box center [487, 394] width 459 height 34
drag, startPoint x: 673, startPoint y: 386, endPoint x: 427, endPoint y: 399, distance: 245.7
click at [427, 399] on textarea "Hi {{first_name}}! This is [PERSON_NAME] from The Pines 🌲 We’re excited to welc…" at bounding box center [487, 394] width 459 height 34
drag, startPoint x: 252, startPoint y: 385, endPoint x: 507, endPoint y: 395, distance: 255.5
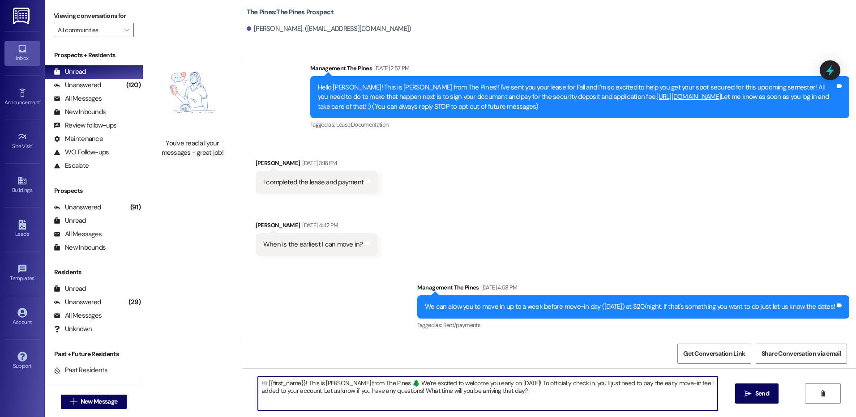
click at [507, 395] on textarea "Hi {{first_name}}! This is [PERSON_NAME] from The Pines 🌲 We’re excited to welc…" at bounding box center [487, 394] width 459 height 34
click at [497, 394] on textarea "Hi {{first_name}}! This is [PERSON_NAME] from The Pines 🌲 We’re excited to welc…" at bounding box center [487, 394] width 459 height 34
click at [280, 395] on textarea "Hi {{first_name}}! This is [PERSON_NAME] from The Pines 🌲 We’re excited to welc…" at bounding box center [487, 394] width 459 height 34
click at [279, 394] on textarea "Hi {{first_name}}! This is [PERSON_NAME] from The Pines 🌲 We’re excited to welc…" at bounding box center [487, 394] width 459 height 34
click at [607, 394] on textarea "Hi {{first_name}}! This is [PERSON_NAME] from The Pines 🌲 We’re excited to welc…" at bounding box center [487, 394] width 459 height 34
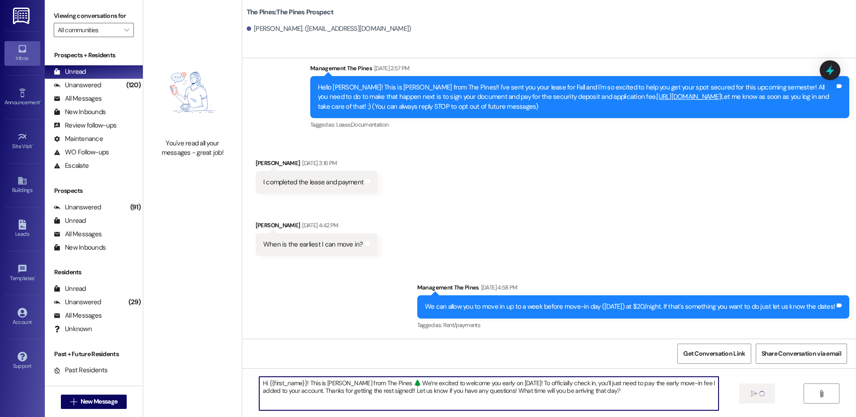
type textarea "Hi {{first_name}}! This is [PERSON_NAME] from The Pines 🌲 We’re excited to welc…"
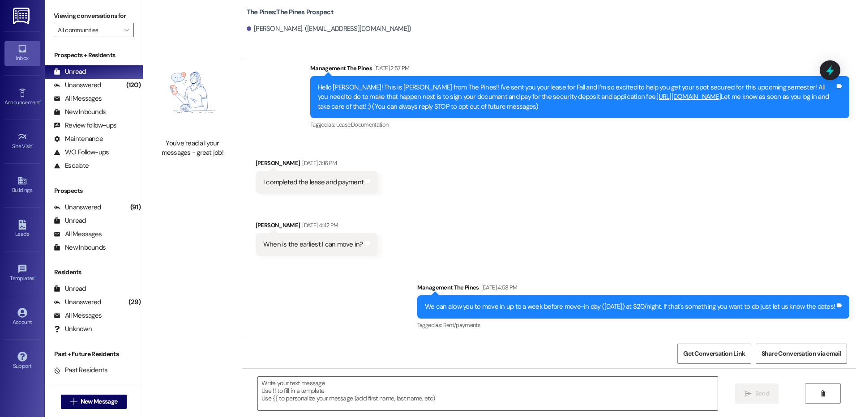
scroll to position [0, 0]
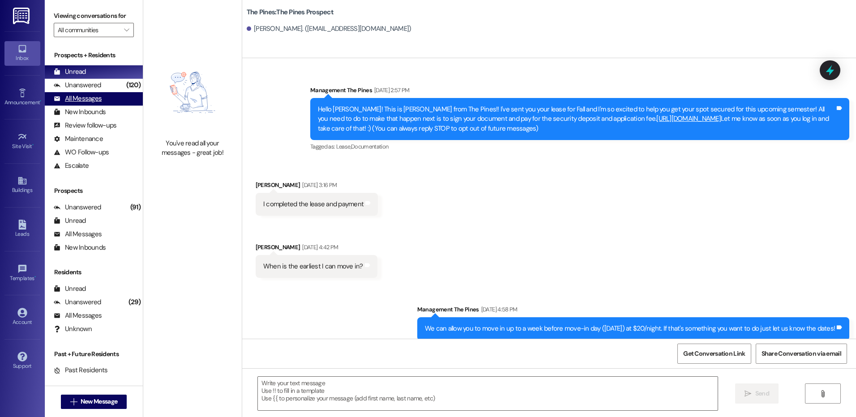
click at [84, 99] on div "All Messages" at bounding box center [78, 98] width 48 height 9
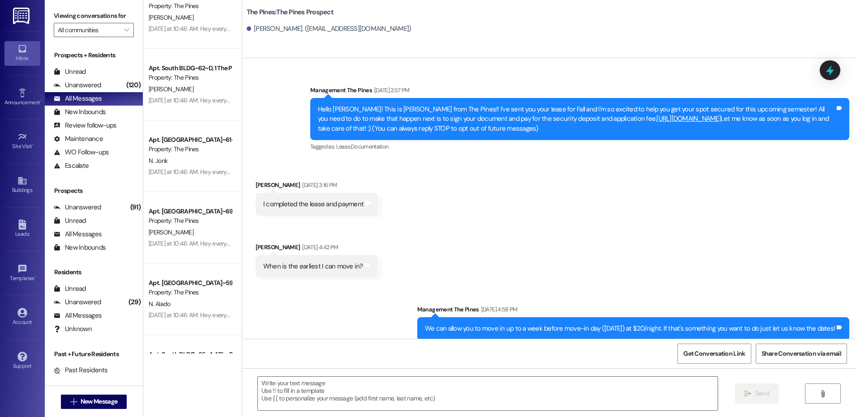
scroll to position [3372, 0]
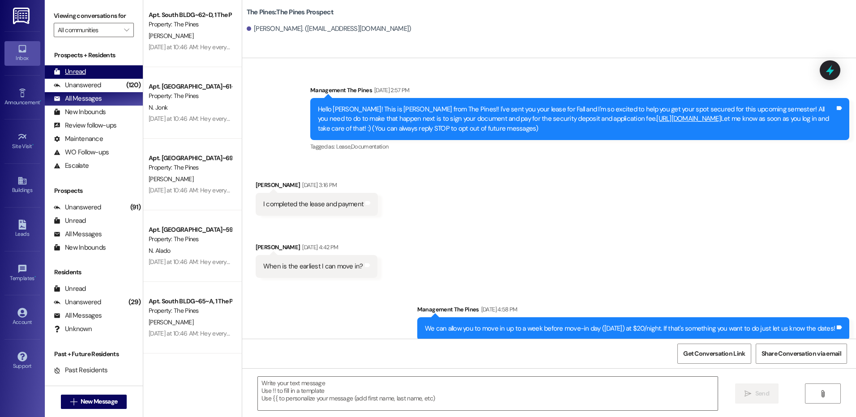
click at [74, 67] on div "Unread" at bounding box center [70, 71] width 32 height 9
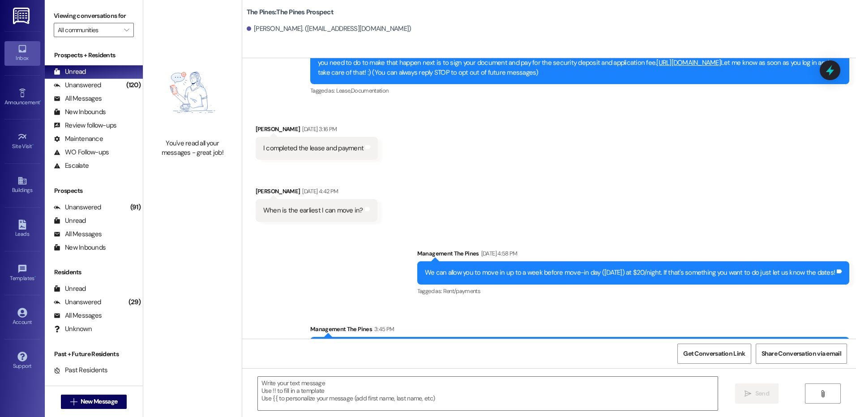
scroll to position [94, 0]
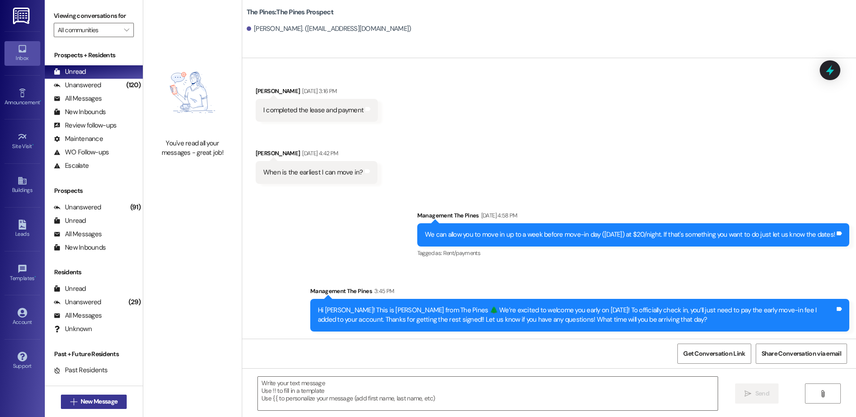
click at [107, 403] on span "New Message" at bounding box center [99, 401] width 37 height 9
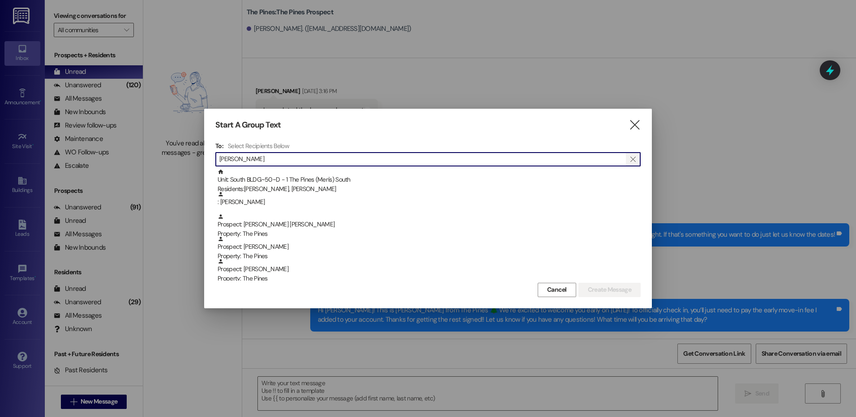
type input "[PERSON_NAME]"
click at [631, 157] on icon "" at bounding box center [633, 159] width 5 height 7
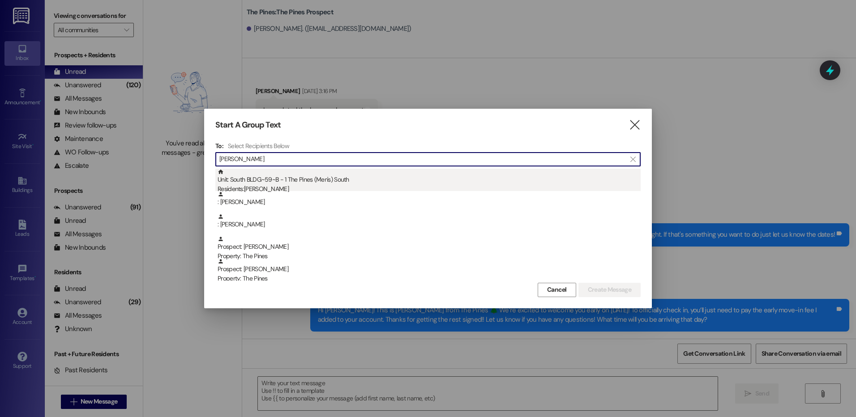
type input "[PERSON_NAME]"
click at [525, 183] on div "Unit: [GEOGRAPHIC_DATA]~59~B - 1 The Pines (Men's) [DEMOGRAPHIC_DATA] Residents…" at bounding box center [429, 182] width 423 height 26
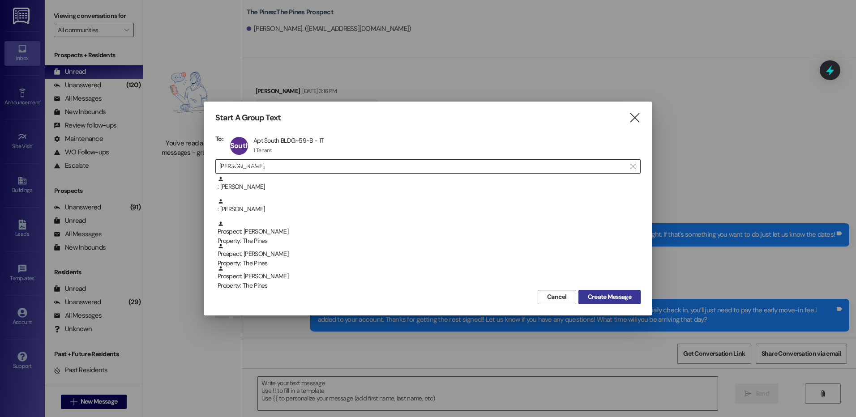
click at [611, 297] on span "Create Message" at bounding box center [609, 296] width 43 height 9
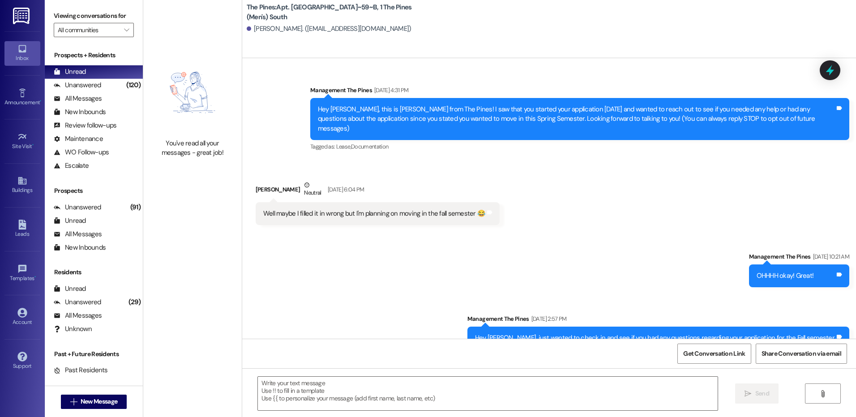
scroll to position [22442, 0]
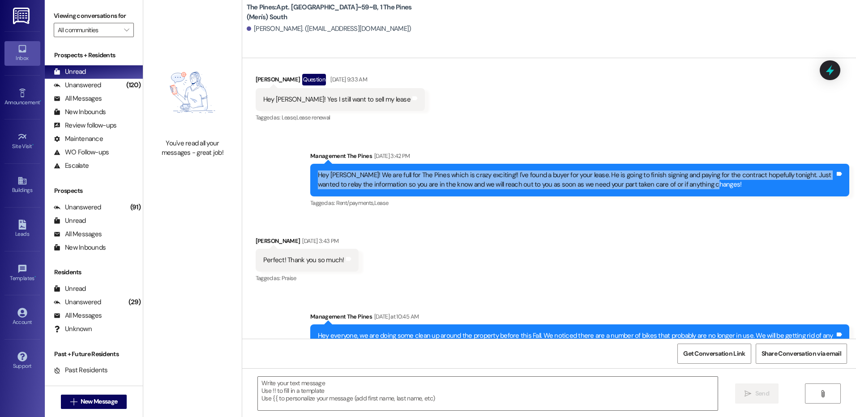
drag, startPoint x: 333, startPoint y: 125, endPoint x: 697, endPoint y: 135, distance: 364.3
click at [697, 171] on div "Hey [PERSON_NAME]! We are full for The Pines which is crazy exciting!! I've fou…" at bounding box center [576, 180] width 519 height 19
copy div "Hey [PERSON_NAME]! We are full for The Pines which is crazy exciting!! I've fou…"
click at [104, 398] on span "New Message" at bounding box center [99, 401] width 37 height 9
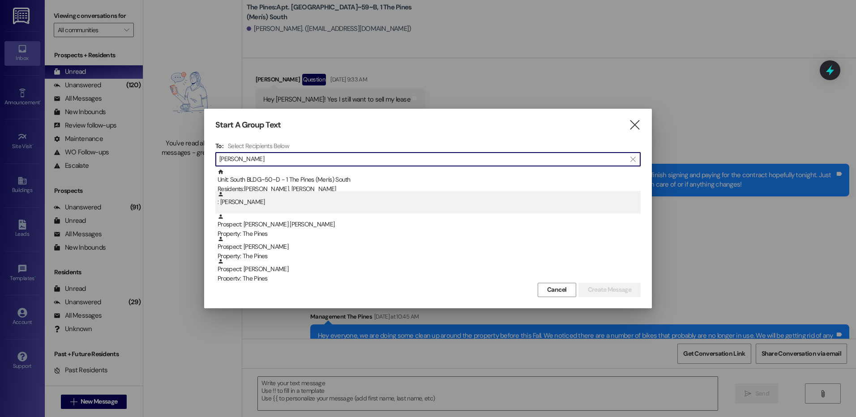
type input "[PERSON_NAME]"
click at [303, 206] on div ": [PERSON_NAME]" at bounding box center [429, 199] width 423 height 16
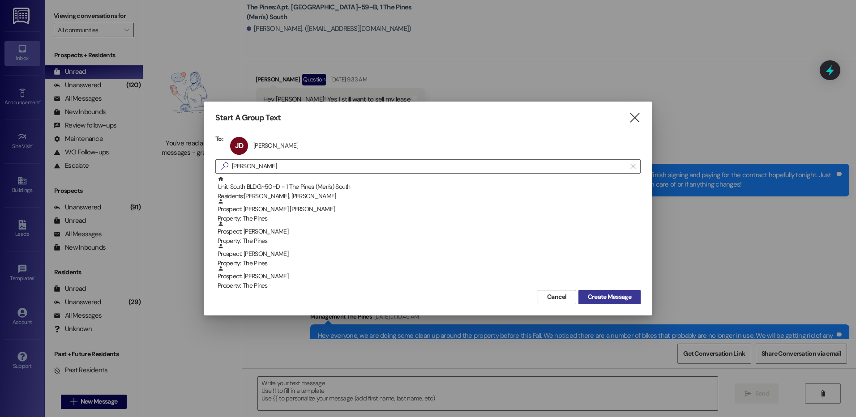
click at [612, 294] on span "Create Message" at bounding box center [609, 296] width 43 height 9
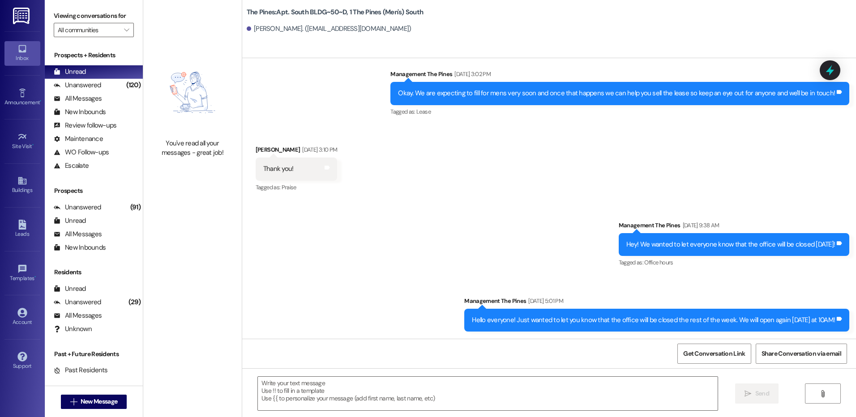
scroll to position [3539, 0]
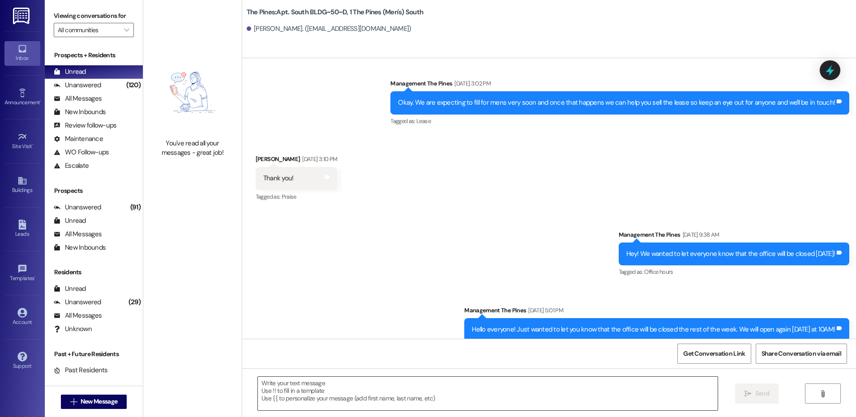
click at [520, 388] on textarea at bounding box center [487, 394] width 459 height 34
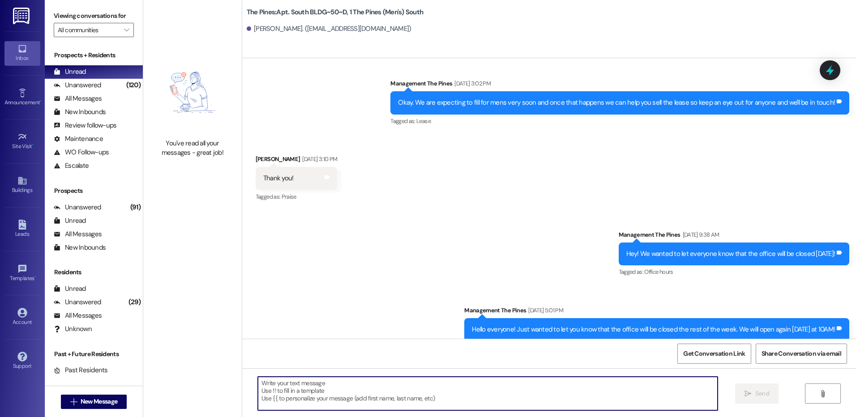
paste textarea "Hey [PERSON_NAME]! We are full for The Pines which is crazy exciting!! I've fou…"
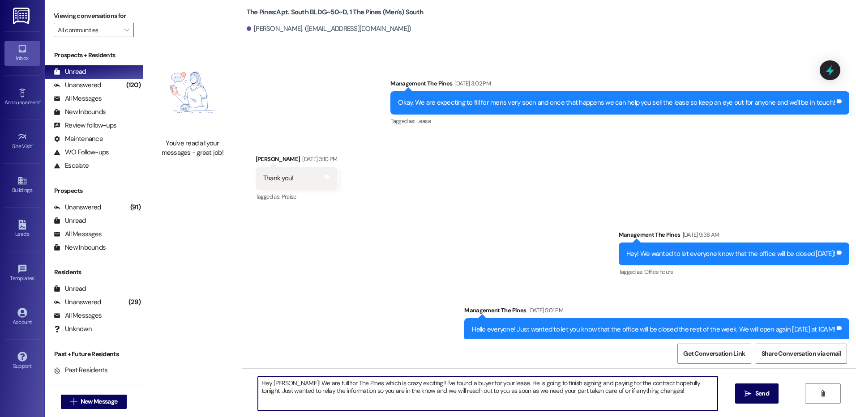
click at [282, 386] on textarea "Hey [PERSON_NAME]! We are full for The Pines which is crazy exciting!! I've fou…" at bounding box center [487, 394] width 459 height 34
click at [674, 393] on textarea "Hey [PERSON_NAME]! We are full for The Pines which is crazy exciting!! I've fou…" at bounding box center [487, 394] width 459 height 34
drag, startPoint x: 661, startPoint y: 385, endPoint x: 679, endPoint y: 387, distance: 18.1
click at [679, 387] on textarea "Hey [PERSON_NAME]! We are full for The Pines which is crazy exciting!! I've fou…" at bounding box center [487, 394] width 459 height 34
type textarea "Hey [PERSON_NAME]! We are full for The Pines which is crazy exciting!! I've fou…"
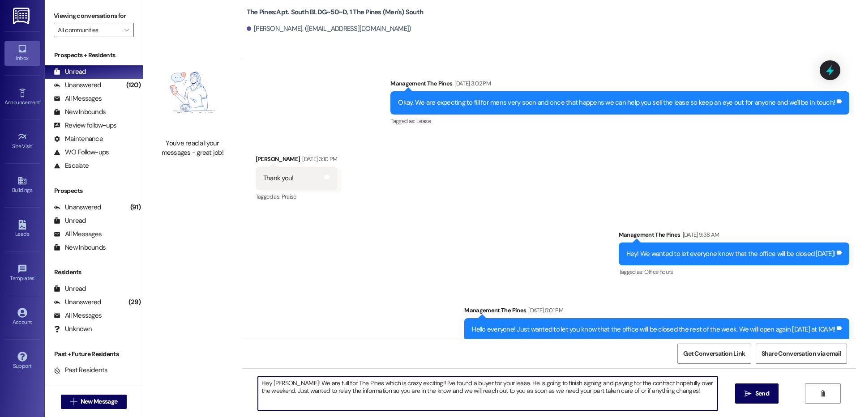
click at [671, 393] on textarea "Hey [PERSON_NAME]! We are full for The Pines which is crazy exciting!! I've fou…" at bounding box center [487, 394] width 459 height 34
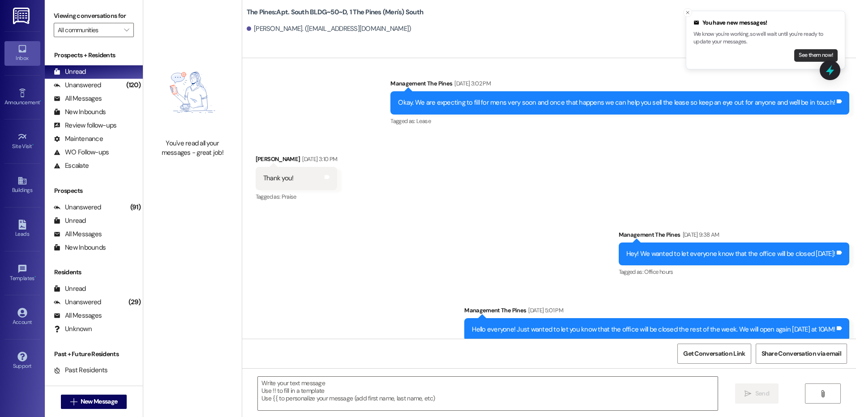
click at [809, 52] on button "See them now!" at bounding box center [815, 55] width 43 height 13
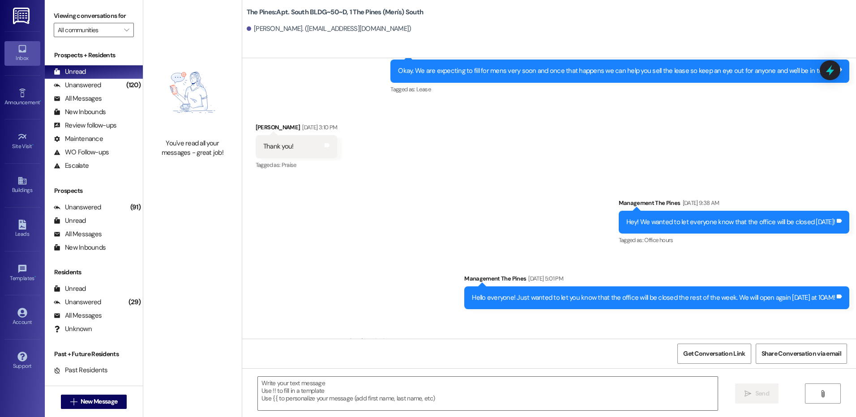
scroll to position [3611, 0]
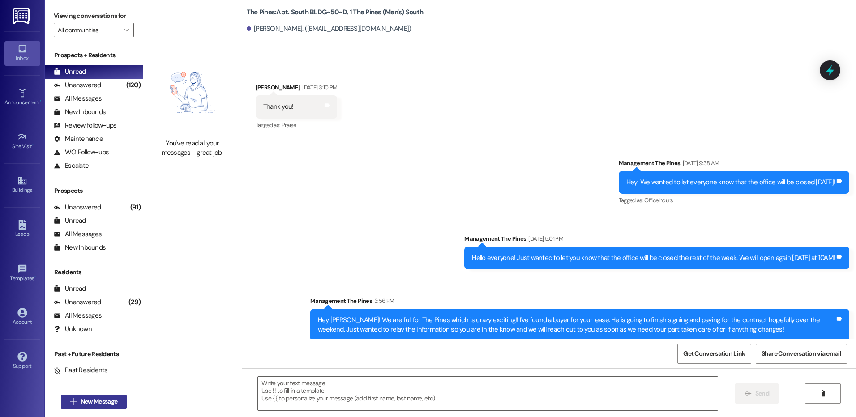
click at [96, 403] on span "New Message" at bounding box center [99, 401] width 37 height 9
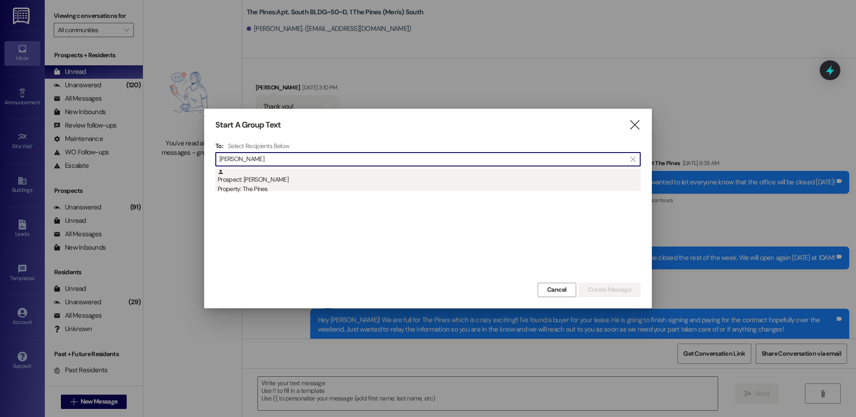
type input "[PERSON_NAME]"
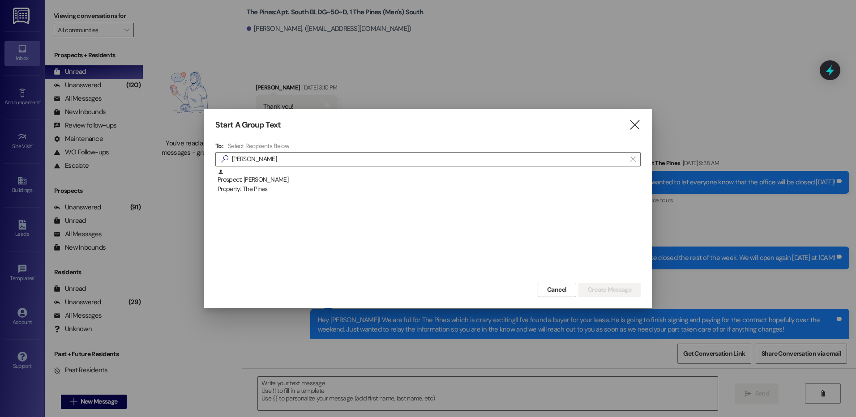
click at [276, 182] on div "Prospect: [PERSON_NAME] Property: The Pines" at bounding box center [429, 182] width 423 height 26
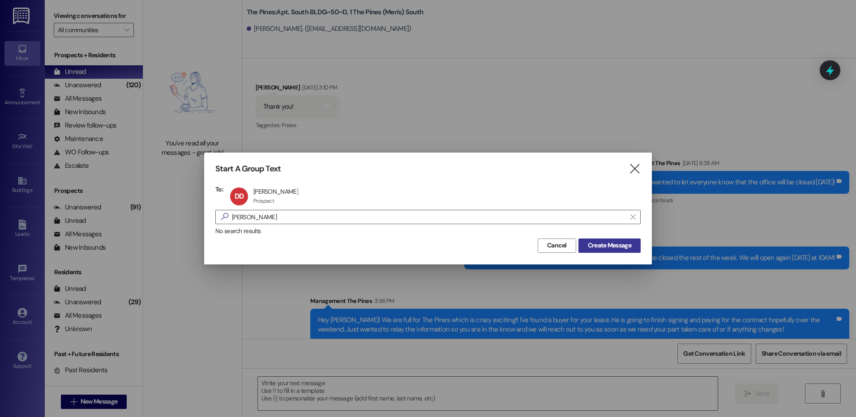
click at [617, 250] on span "Create Message" at bounding box center [609, 245] width 43 height 9
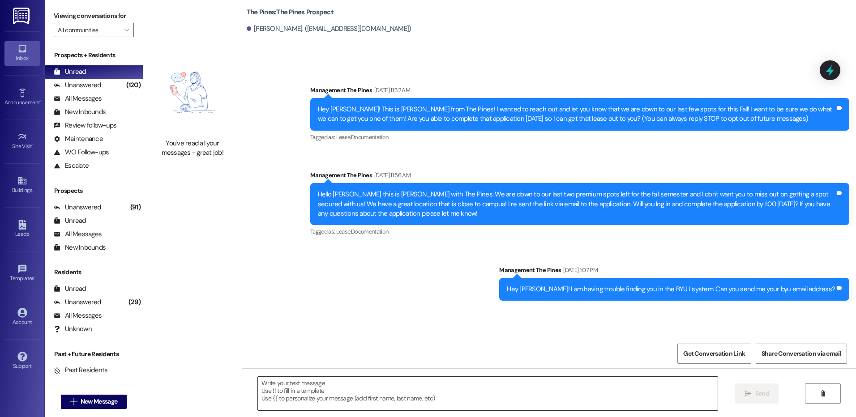
click at [520, 386] on textarea at bounding box center [487, 394] width 459 height 34
click at [461, 392] on textarea at bounding box center [487, 394] width 459 height 34
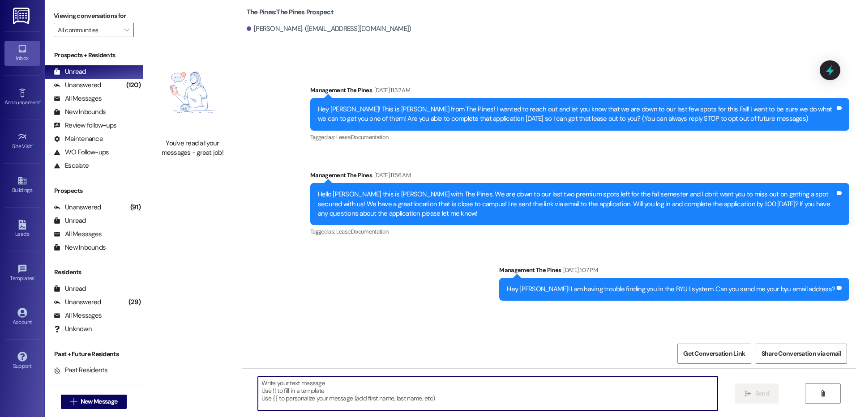
paste textarea "I just sent your lease to you! We'll need a couple of things next before we can…"
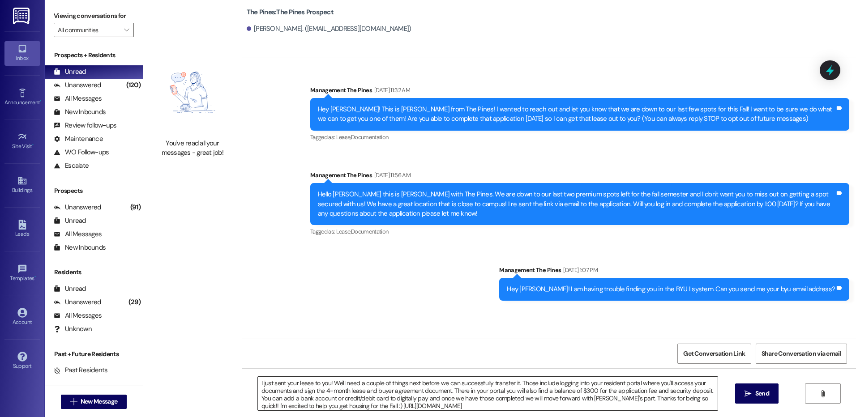
click at [258, 382] on textarea "I just sent your lease to you! We'll need a couple of things next before we can…" at bounding box center [487, 394] width 459 height 34
click at [350, 384] on textarea "Hi [PERSON_NAME]! This is [PERSON_NAME] from The Pines I just sent your lease t…" at bounding box center [487, 394] width 459 height 34
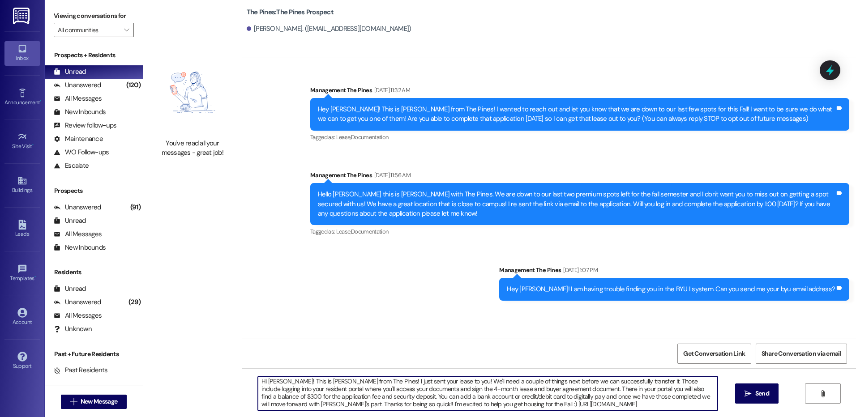
scroll to position [2, 0]
click at [426, 390] on textarea "Hi [PERSON_NAME]! This is [PERSON_NAME] from The Pines! I just sent your lease …" at bounding box center [487, 394] width 459 height 34
drag, startPoint x: 361, startPoint y: 397, endPoint x: 539, endPoint y: 398, distance: 177.8
click at [539, 398] on textarea "Hi [PERSON_NAME]! This is [PERSON_NAME] from The Pines! I just sent your lease …" at bounding box center [487, 394] width 459 height 34
click at [538, 398] on textarea "Hi [PERSON_NAME]! This is [PERSON_NAME] from The Pines! I just sent your lease …" at bounding box center [487, 394] width 459 height 34
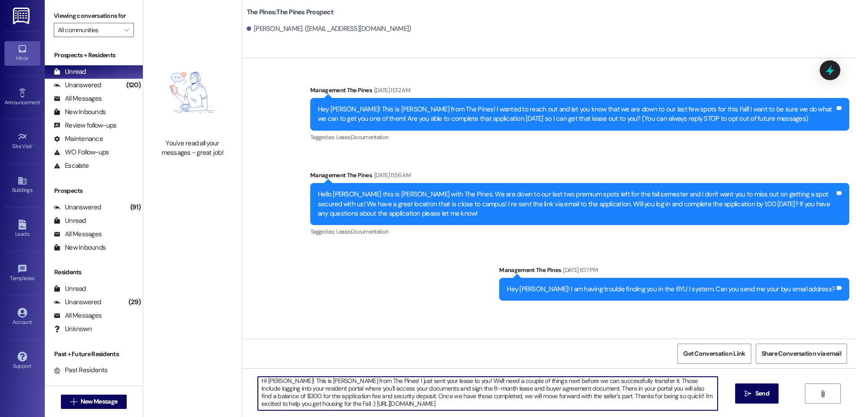
drag, startPoint x: 558, startPoint y: 398, endPoint x: 625, endPoint y: 400, distance: 67.2
click at [625, 400] on textarea "Hi [PERSON_NAME]! This is [PERSON_NAME] from The Pines! I just sent your lease …" at bounding box center [487, 394] width 459 height 34
type textarea "Hi [PERSON_NAME]! This is [PERSON_NAME] from The Pines! I just sent your lease …"
click at [683, 400] on textarea "Hi [PERSON_NAME]! This is [PERSON_NAME] from The Pines! I just sent your lease …" at bounding box center [487, 394] width 459 height 34
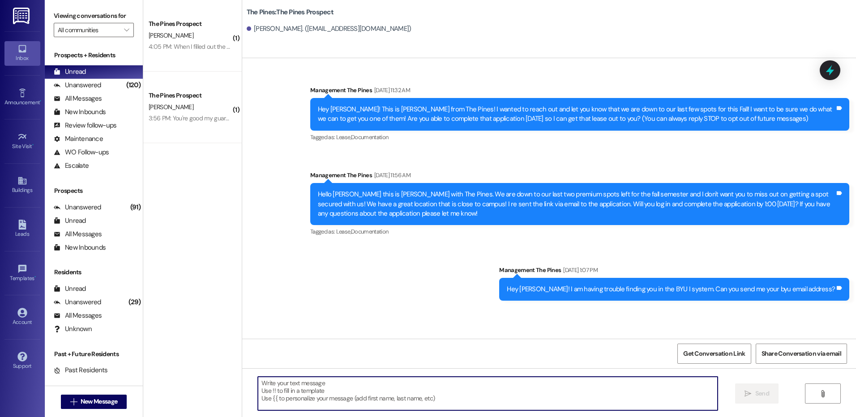
click at [479, 401] on textarea at bounding box center [487, 394] width 459 height 34
paste textarea "I just sent your lease to you! We'll need a couple of things next before we can…"
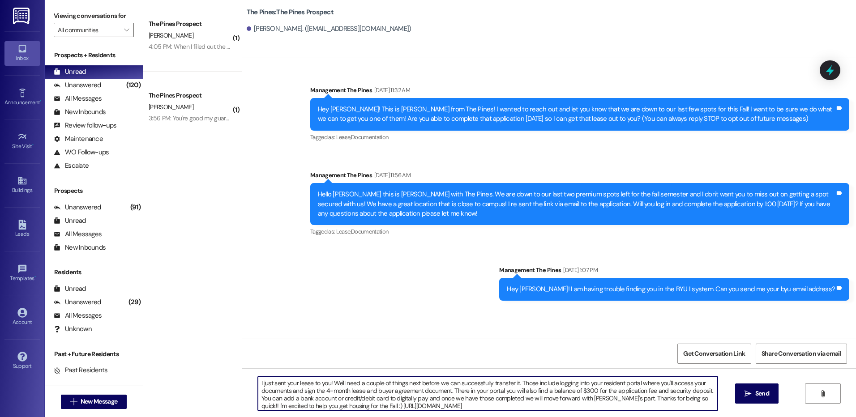
click at [258, 382] on textarea "I just sent your lease to you! We'll need a couple of things next before we can…" at bounding box center [487, 394] width 459 height 34
drag, startPoint x: 253, startPoint y: 382, endPoint x: 503, endPoint y: 412, distance: 251.6
click at [503, 412] on div "I just sent your lease to you! We'll need a couple of things next before we can…" at bounding box center [549, 402] width 614 height 67
click at [536, 407] on textarea "I just sent your lease to you! We'll need a couple of things next before we can…" at bounding box center [487, 394] width 459 height 34
drag, startPoint x: 585, startPoint y: 398, endPoint x: 609, endPoint y: 399, distance: 23.8
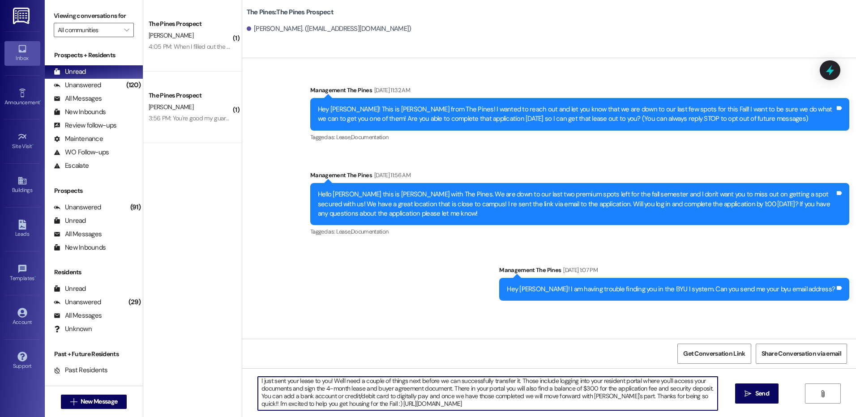
click at [609, 399] on textarea "I just sent your lease to you! We'll need a couple of things next before we can…" at bounding box center [487, 394] width 459 height 34
type textarea "I just sent your lease to you! We'll need a couple of things next before we can…"
drag, startPoint x: 253, startPoint y: 381, endPoint x: 511, endPoint y: 413, distance: 260.0
click at [511, 413] on div "I just sent your lease to you! We'll need a couple of things next before we can…" at bounding box center [549, 402] width 614 height 67
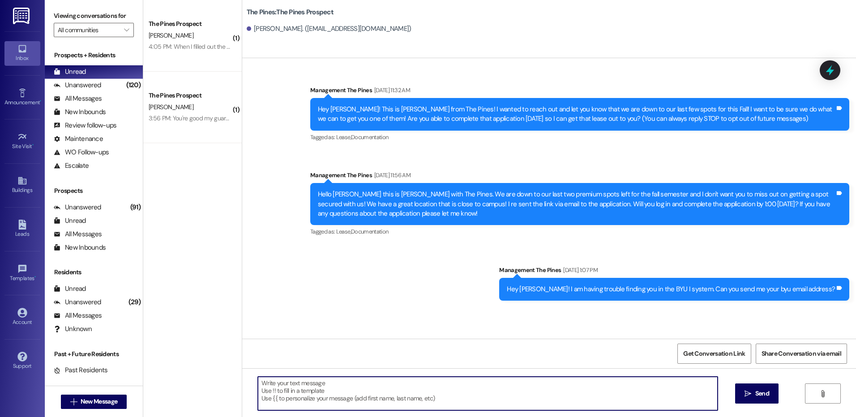
scroll to position [0, 0]
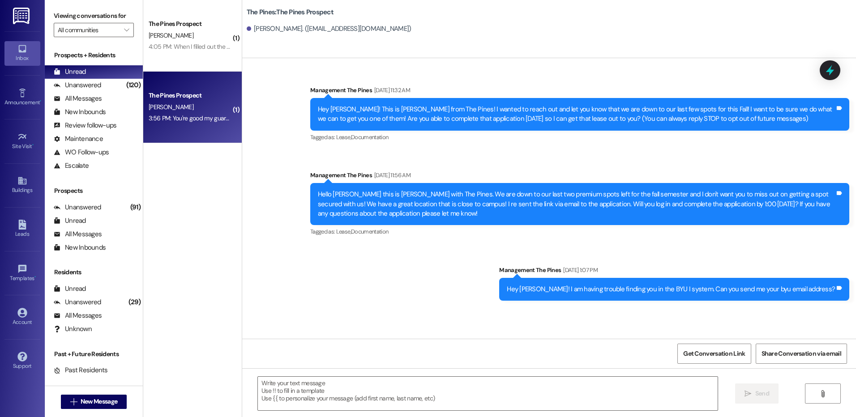
click at [181, 107] on div "[PERSON_NAME]" at bounding box center [190, 107] width 85 height 11
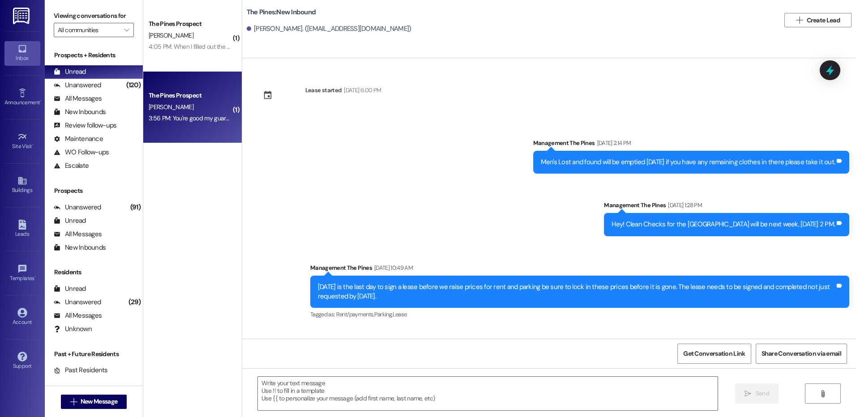
scroll to position [5693, 0]
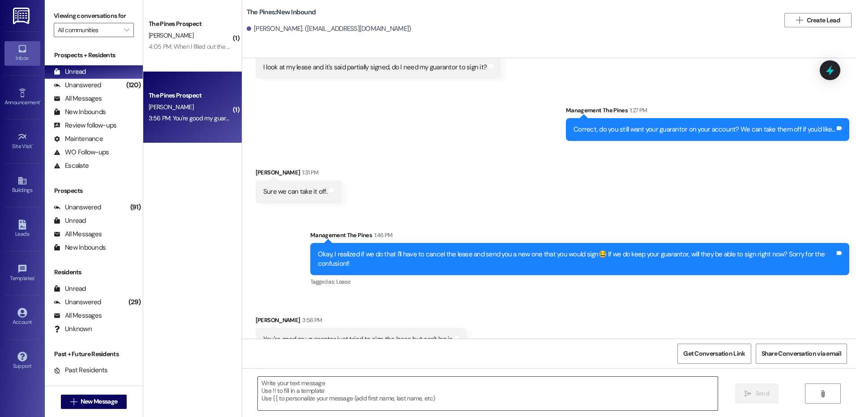
click at [496, 395] on textarea at bounding box center [487, 394] width 459 height 34
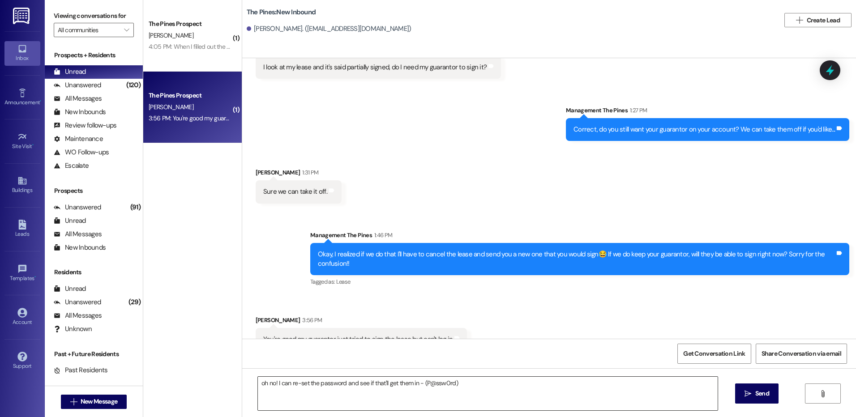
click at [496, 383] on textarea "oh no! I can re-set the password and see if that'll get them in - (P@ssw0rd)" at bounding box center [487, 394] width 459 height 34
click at [442, 385] on textarea "oh no! I can re-set the password and see if that'll get them in - (P@ssw0rd)" at bounding box center [487, 394] width 459 height 34
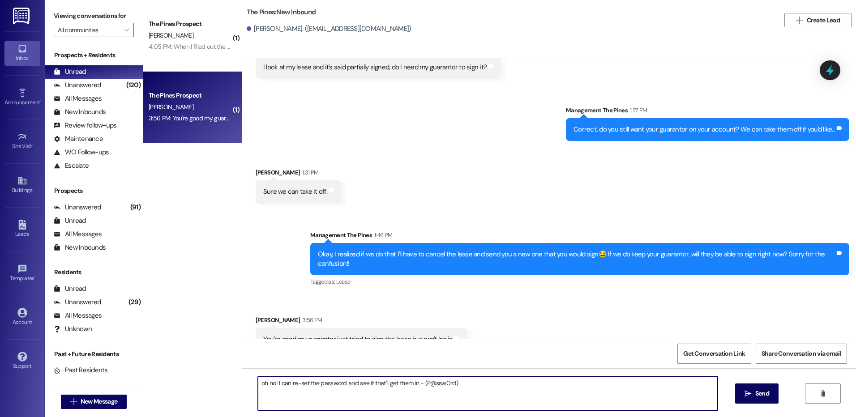
click at [454, 383] on textarea "oh no! I can re-set the password and see if that'll get them in - (P@ssw0rd)" at bounding box center [487, 394] width 459 height 34
type textarea "oh no! I can re-set the password and see if that'll get them in - (P@ssw0rd)"
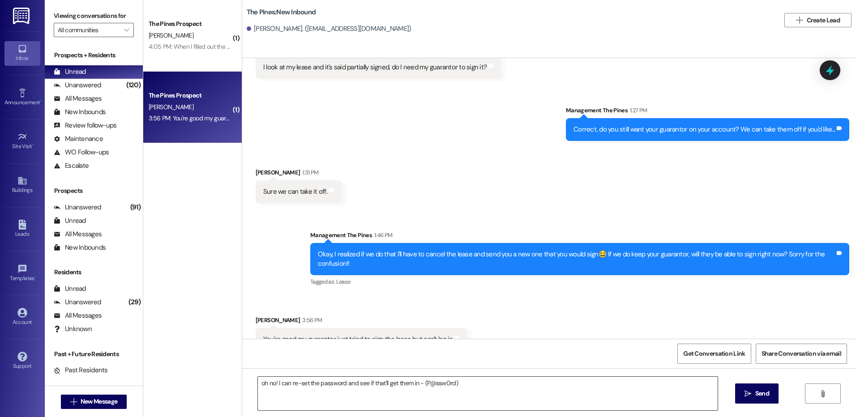
click at [588, 387] on textarea "oh no! I can re-set the password and see if that'll get them in - (P@ssw0rd)" at bounding box center [487, 394] width 459 height 34
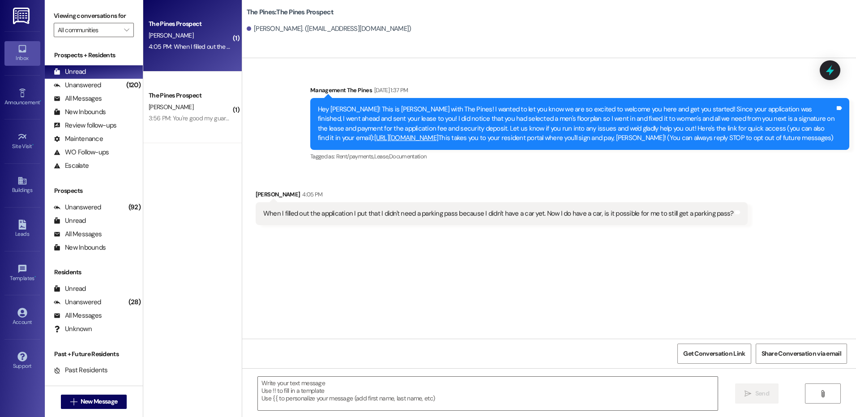
scroll to position [0, 0]
click at [517, 388] on textarea at bounding box center [487, 394] width 459 height 34
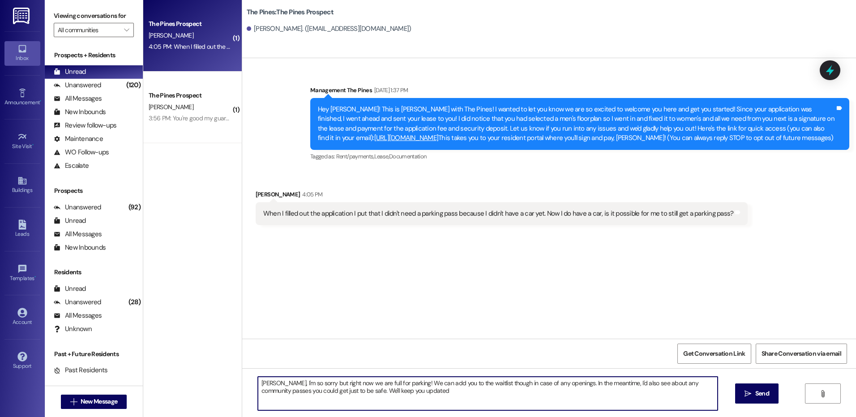
type textarea "[PERSON_NAME], I'm so sorry but right now we are full for parking! We can add y…"
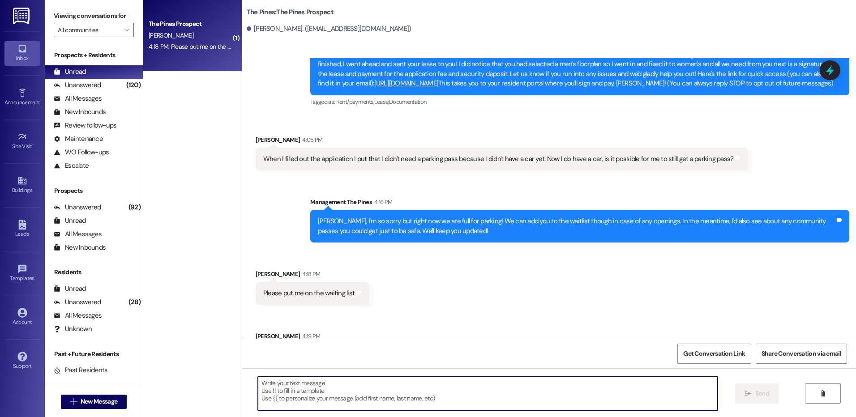
scroll to position [90, 0]
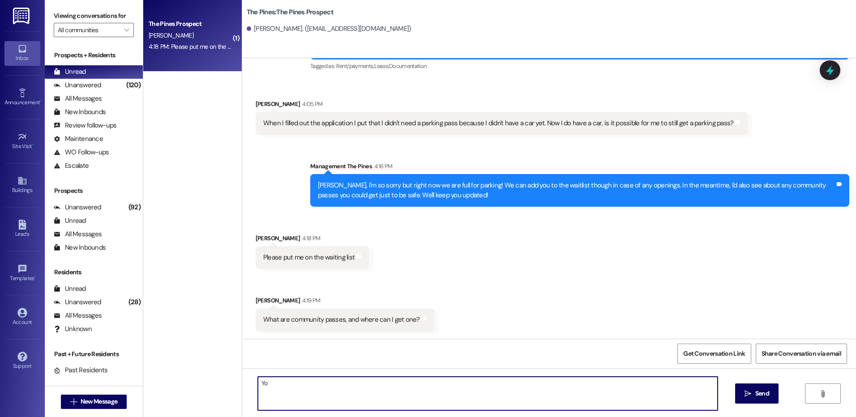
type textarea "Y"
type textarea "Sure thing! I believe they are through the police department, allowing parking …"
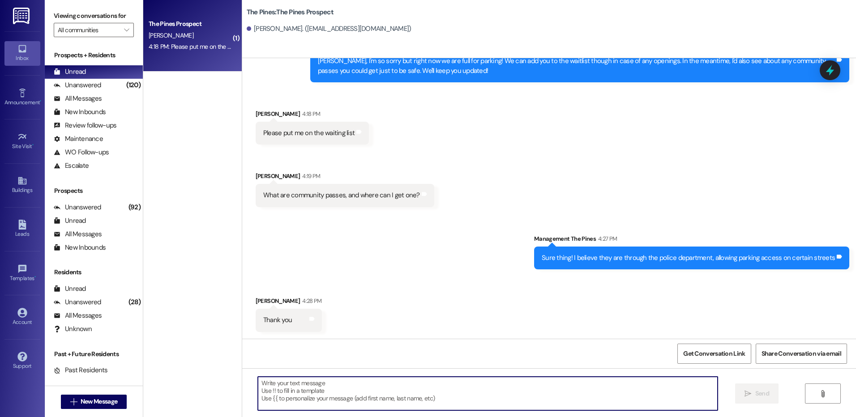
scroll to position [215, 0]
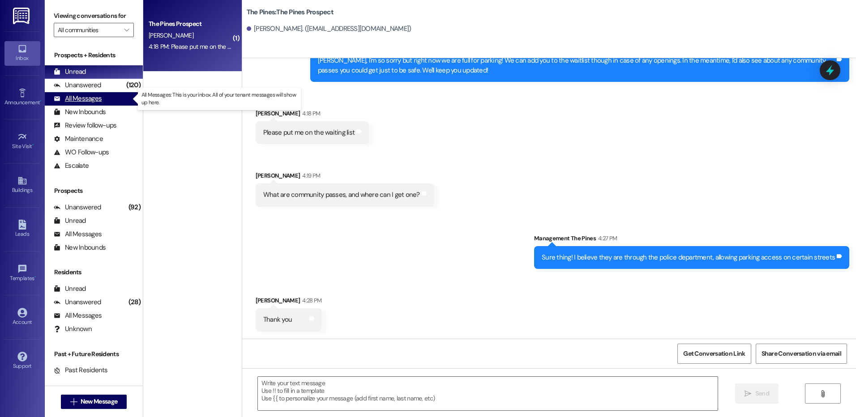
click at [87, 98] on div "All Messages" at bounding box center [78, 98] width 48 height 9
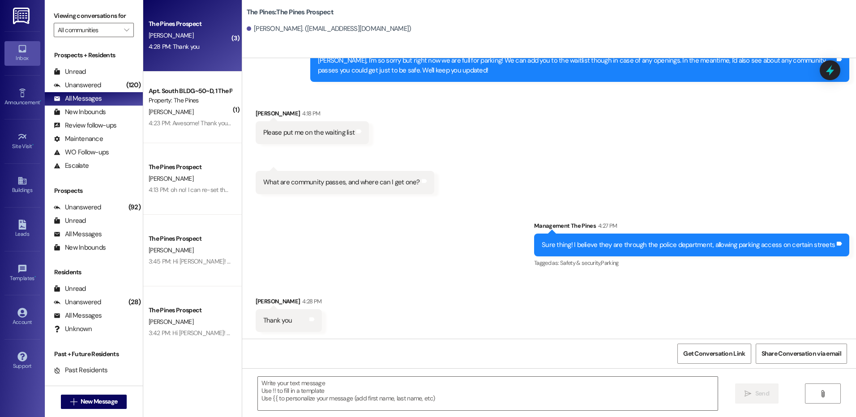
scroll to position [216, 0]
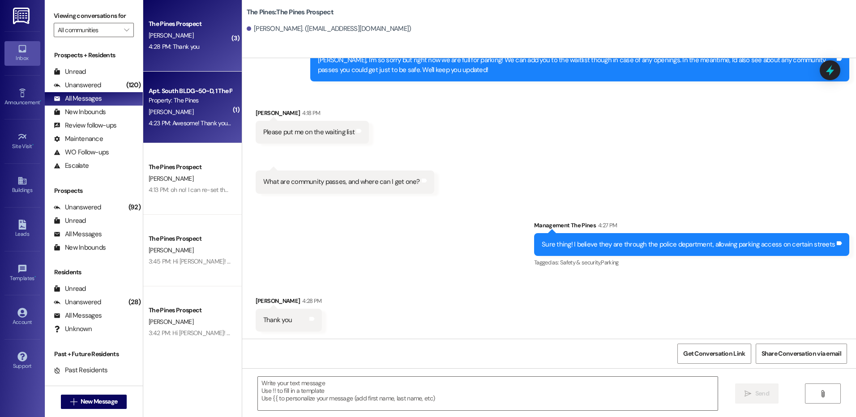
click at [201, 98] on div "Property: The Pines" at bounding box center [190, 100] width 83 height 9
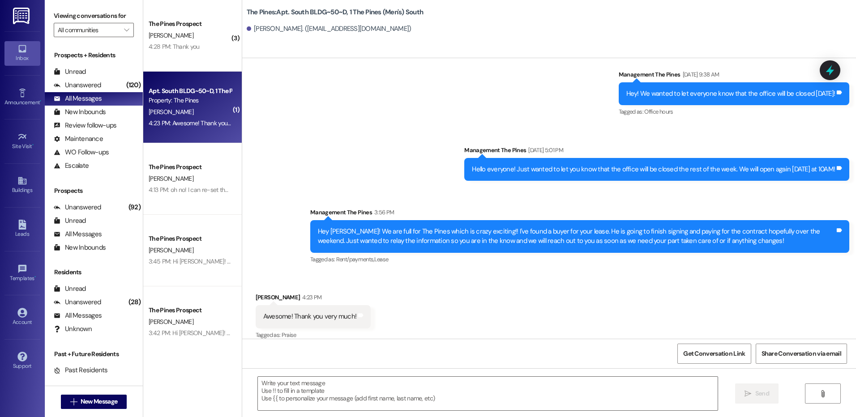
scroll to position [3700, 0]
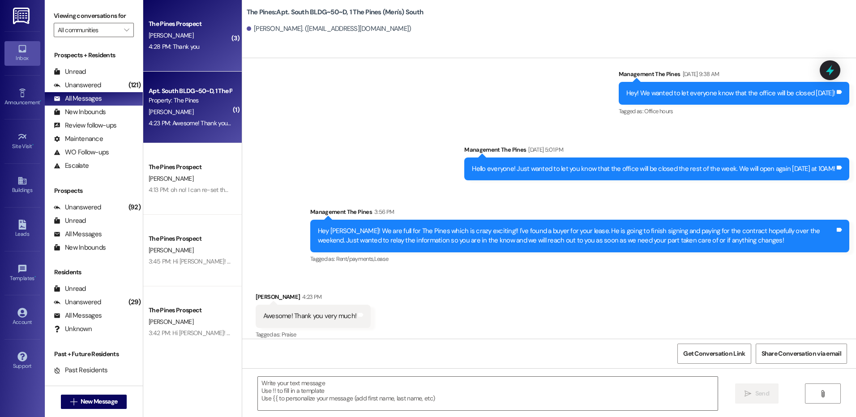
click at [200, 45] on div "4:28 PM: Thank you 4:28 PM: Thank you" at bounding box center [190, 46] width 85 height 11
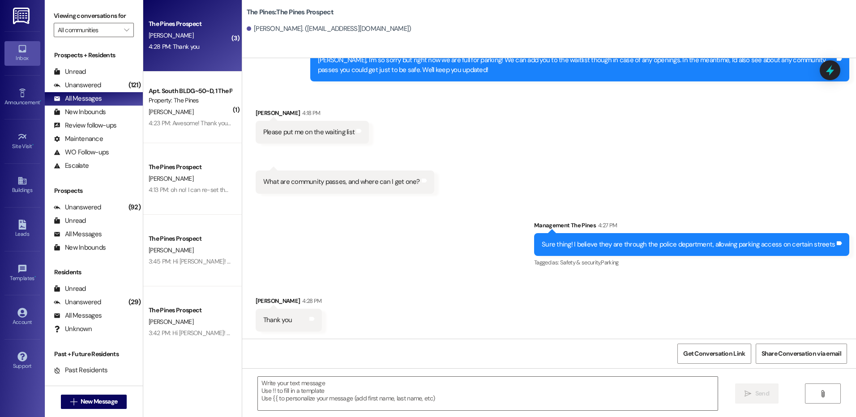
scroll to position [216, 0]
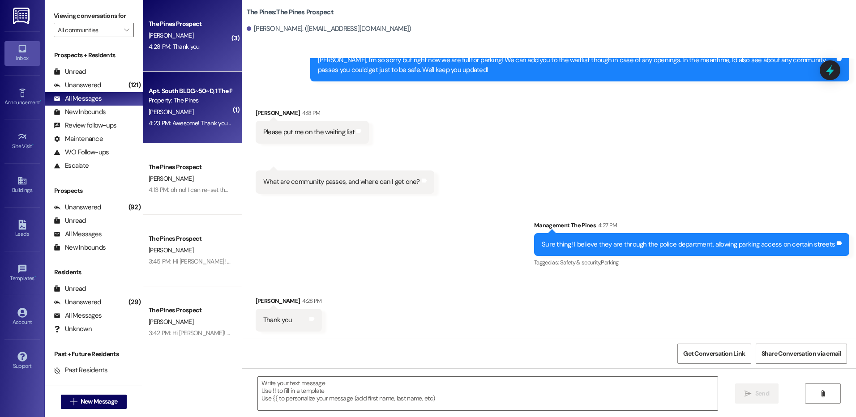
click at [201, 101] on div "Property: The Pines" at bounding box center [190, 100] width 83 height 9
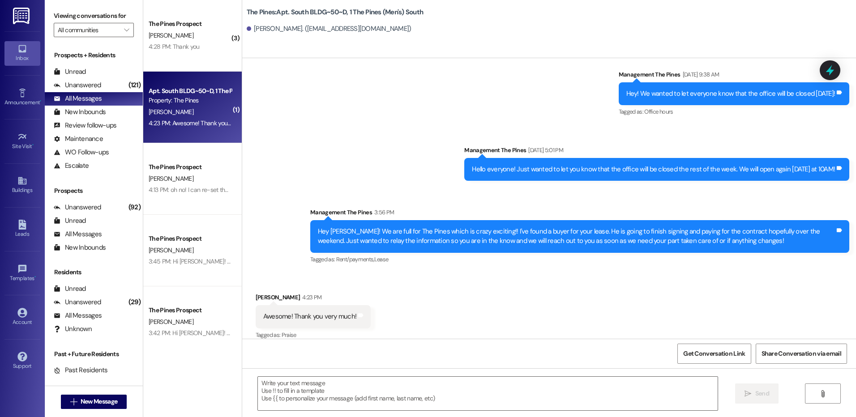
scroll to position [3700, 0]
